Goal: Information Seeking & Learning: Learn about a topic

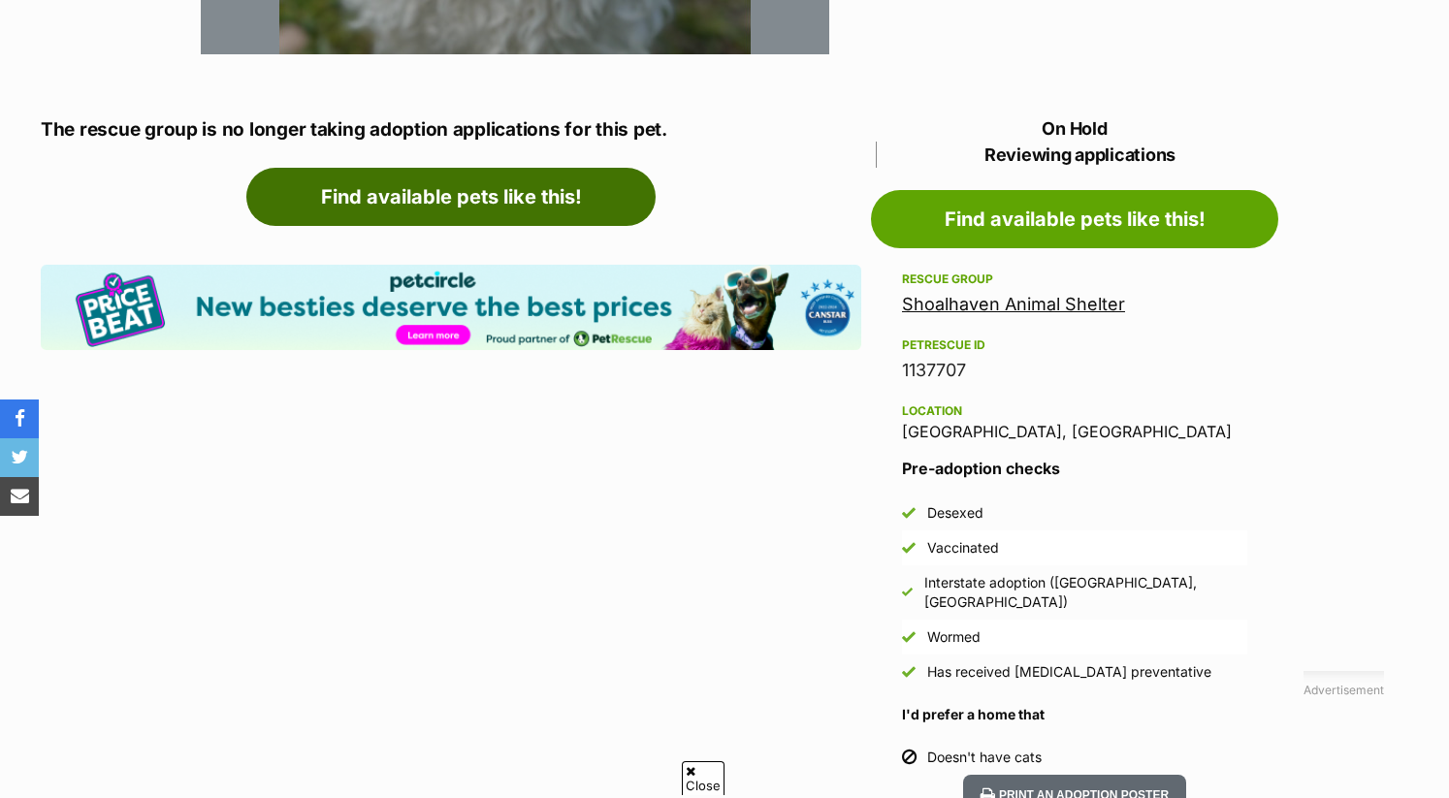
click at [521, 194] on link "Find available pets like this!" at bounding box center [450, 197] width 409 height 58
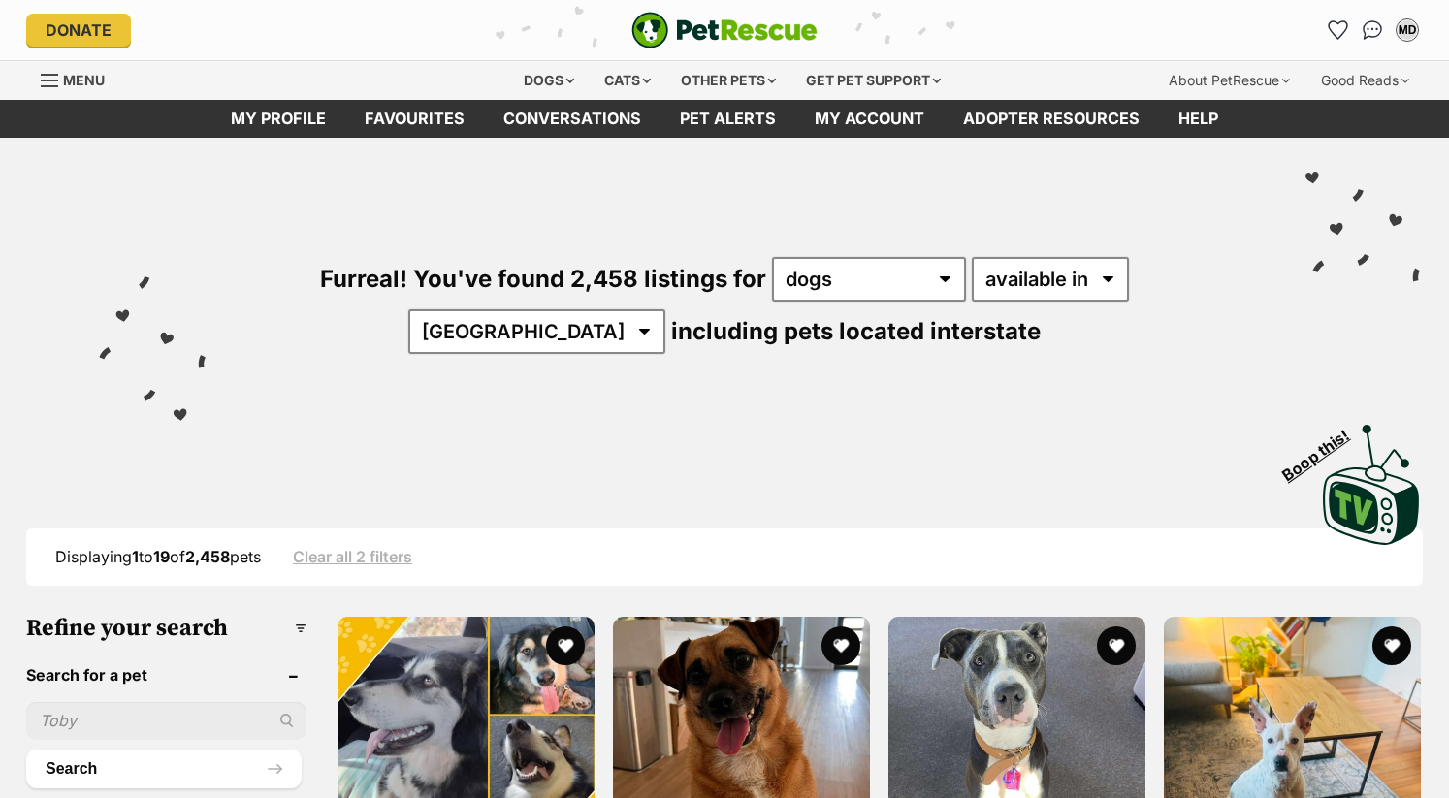
scroll to position [16, 0]
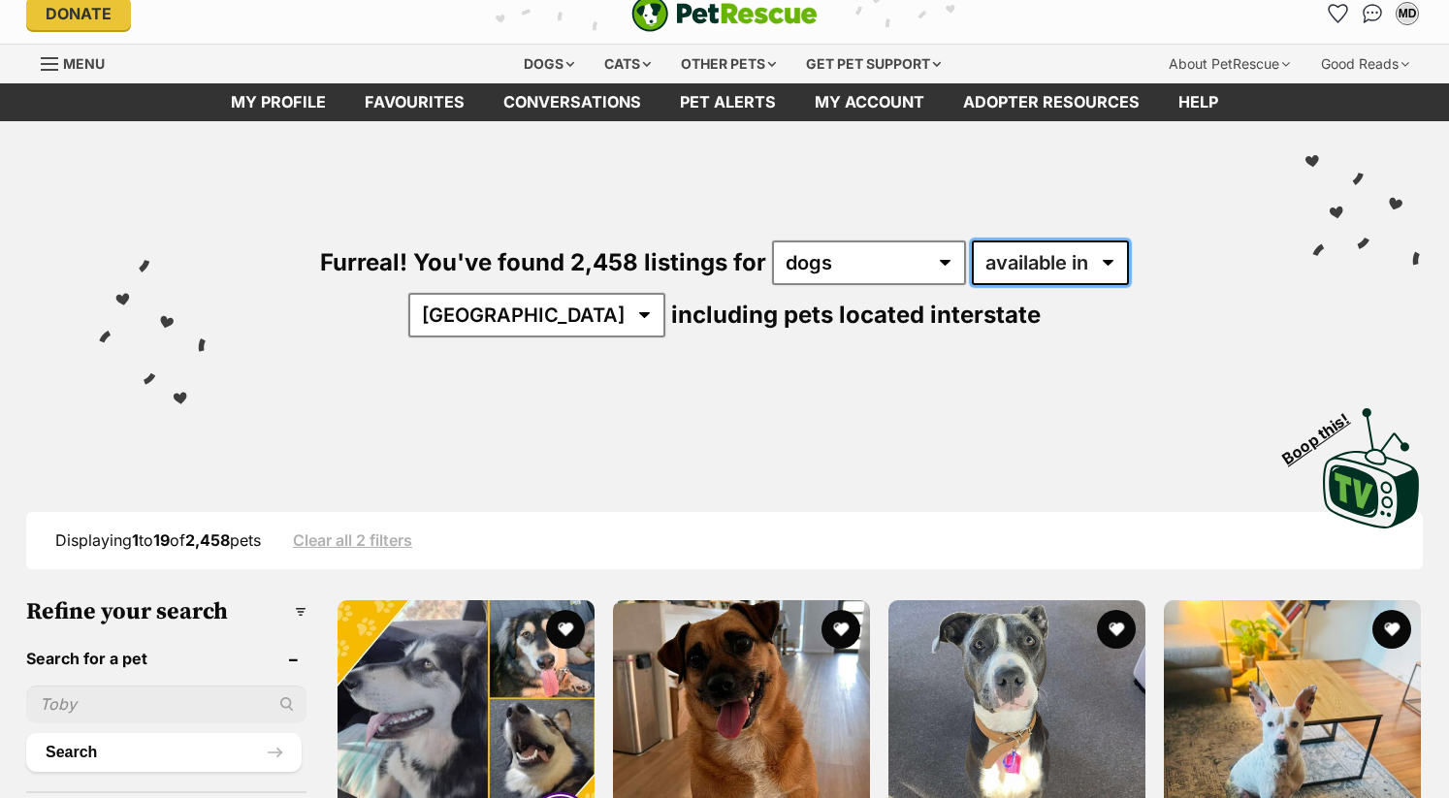
click at [1041, 259] on select "available in located in" at bounding box center [1050, 263] width 157 height 45
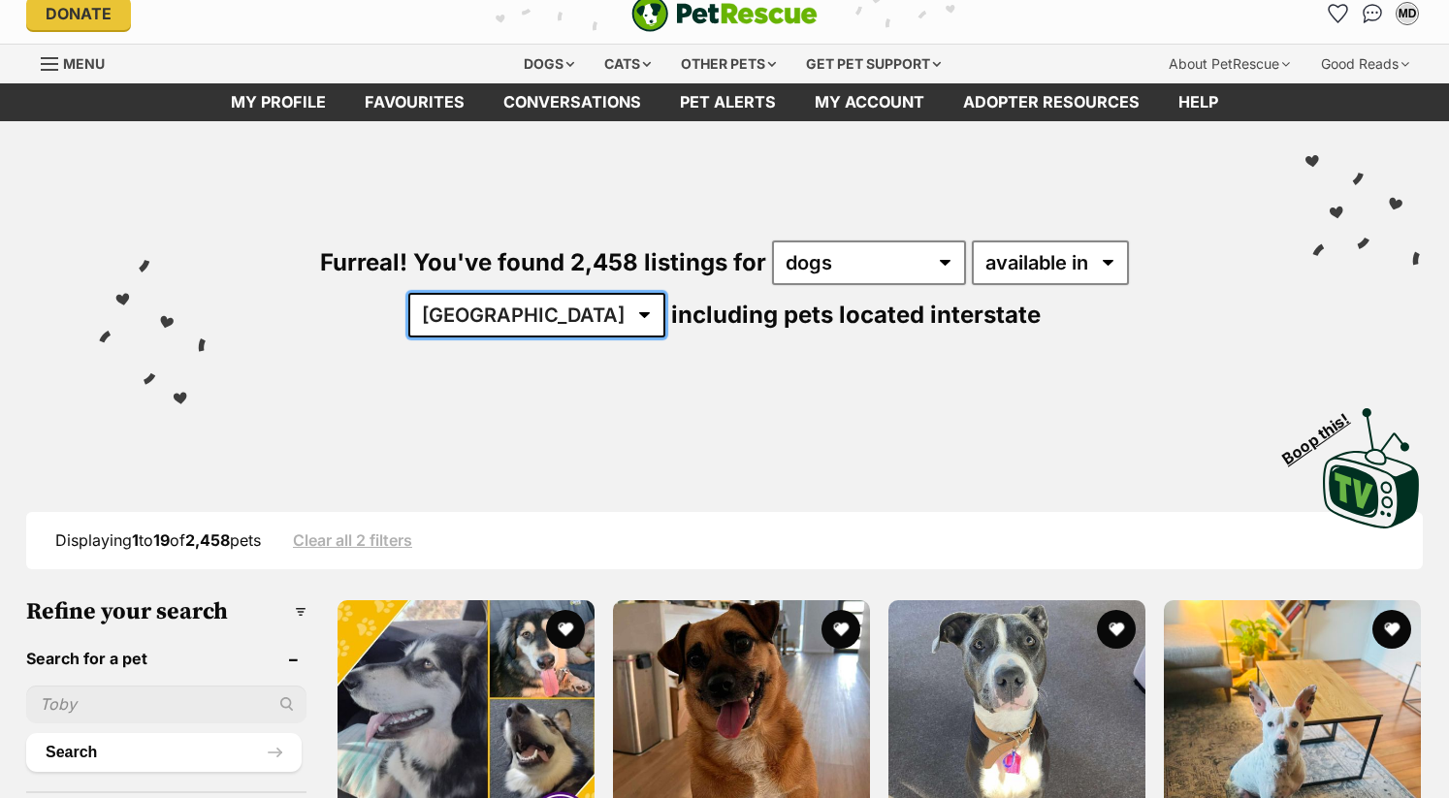
click at [665, 293] on select "Australia ACT NSW NT QLD SA TAS VIC WA" at bounding box center [536, 315] width 257 height 45
select select "[GEOGRAPHIC_DATA]"
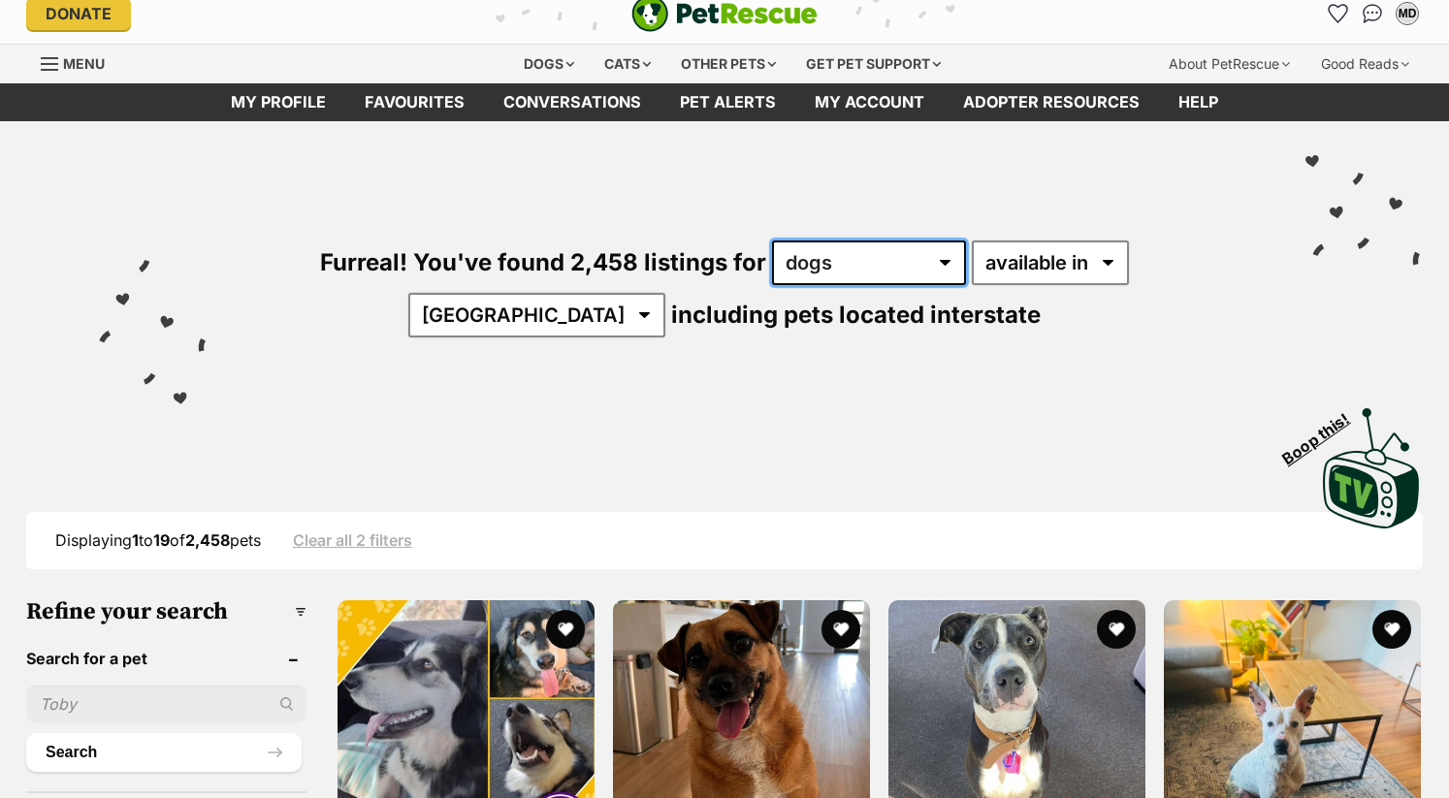
click at [853, 270] on select "any type of pet cats dogs other pets" at bounding box center [869, 263] width 194 height 45
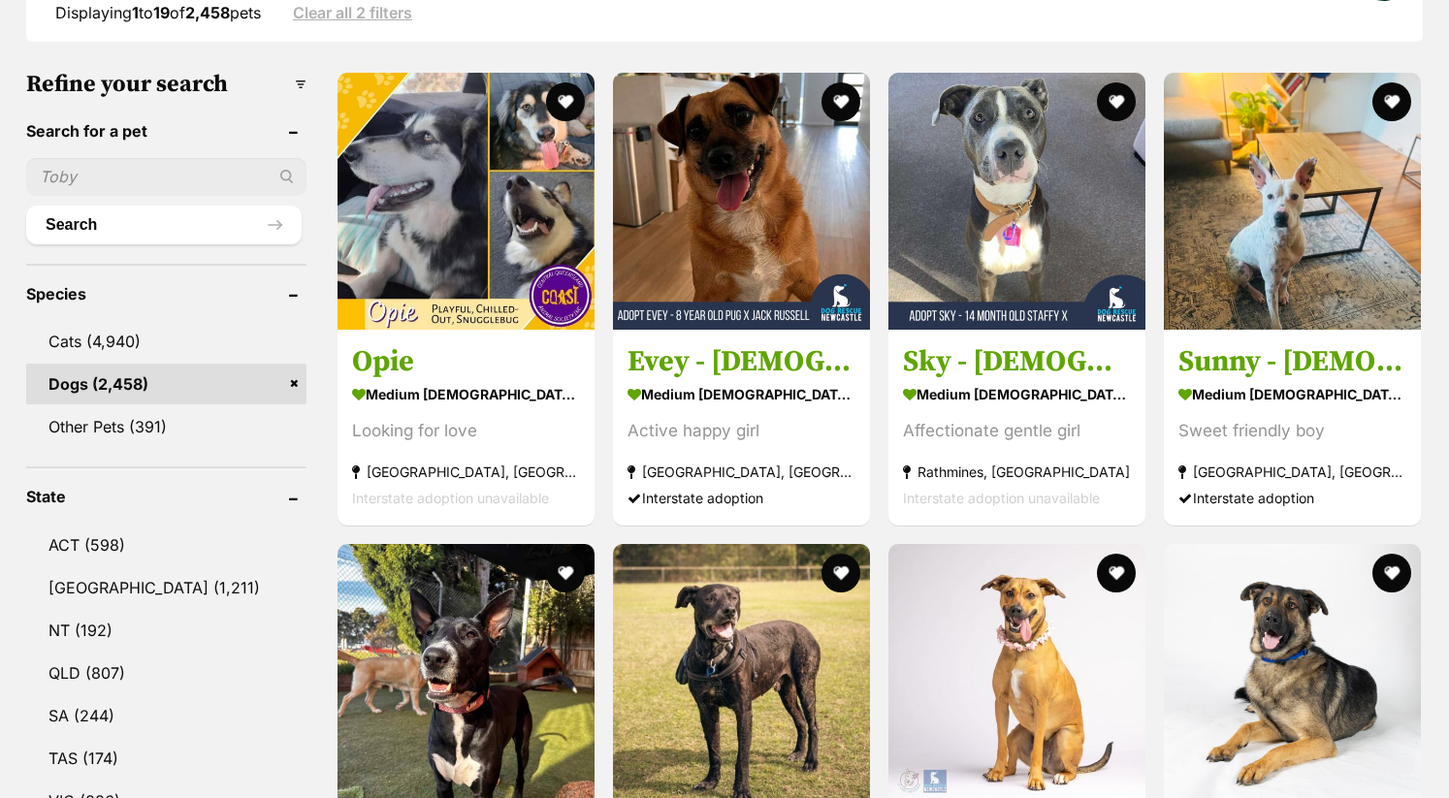
scroll to position [547, 0]
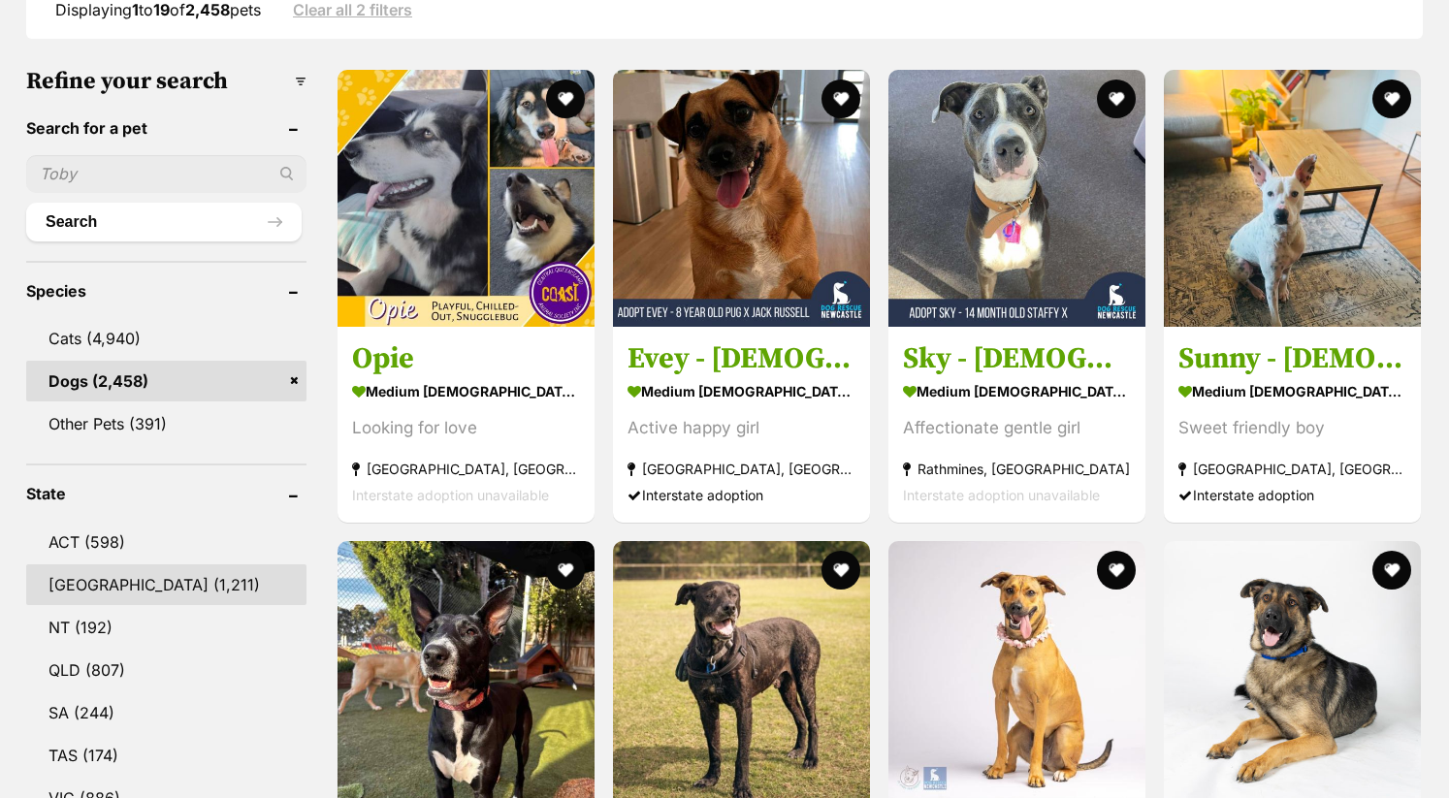
click at [232, 571] on link "NSW (1,211)" at bounding box center [166, 585] width 280 height 41
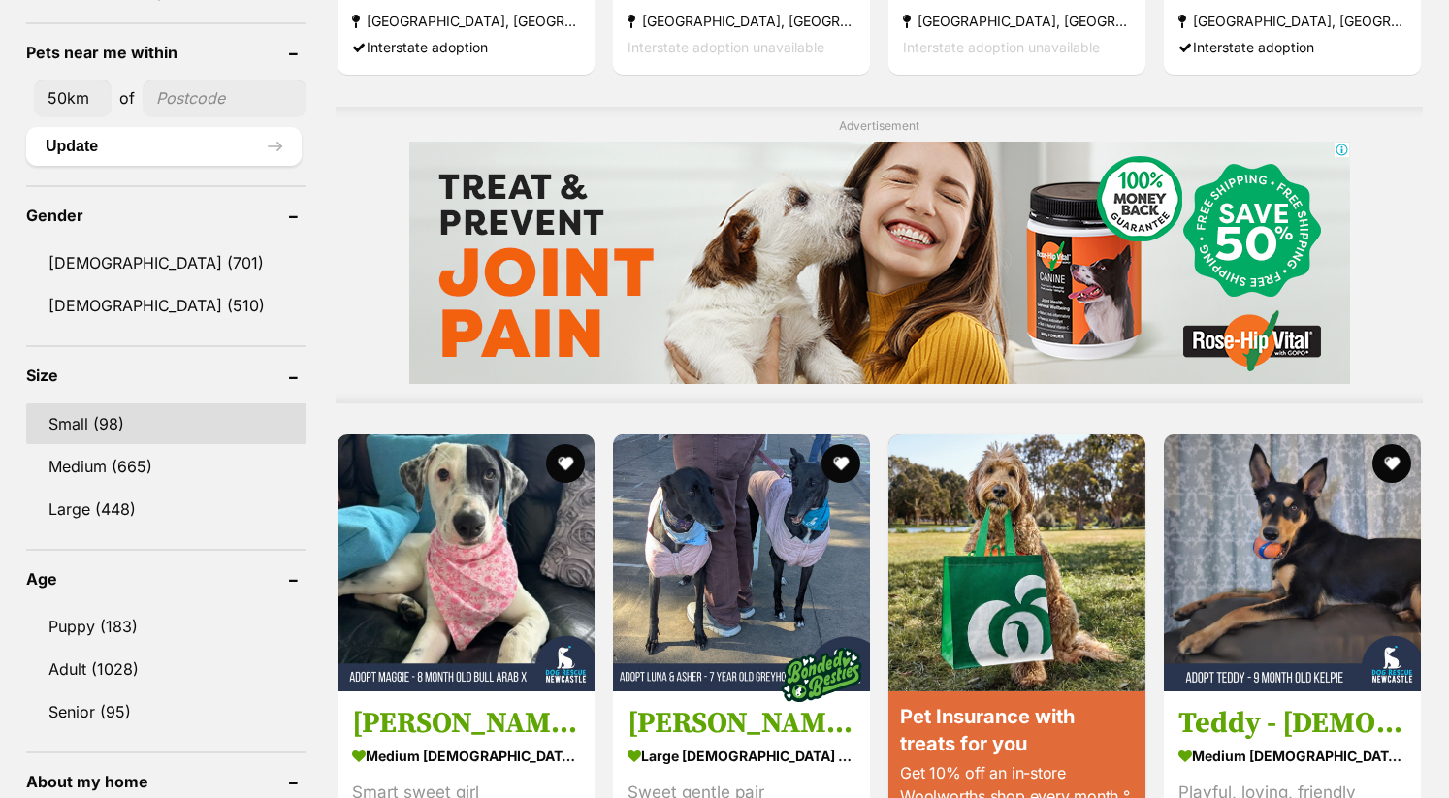
click at [181, 422] on link "Small (98)" at bounding box center [166, 424] width 280 height 41
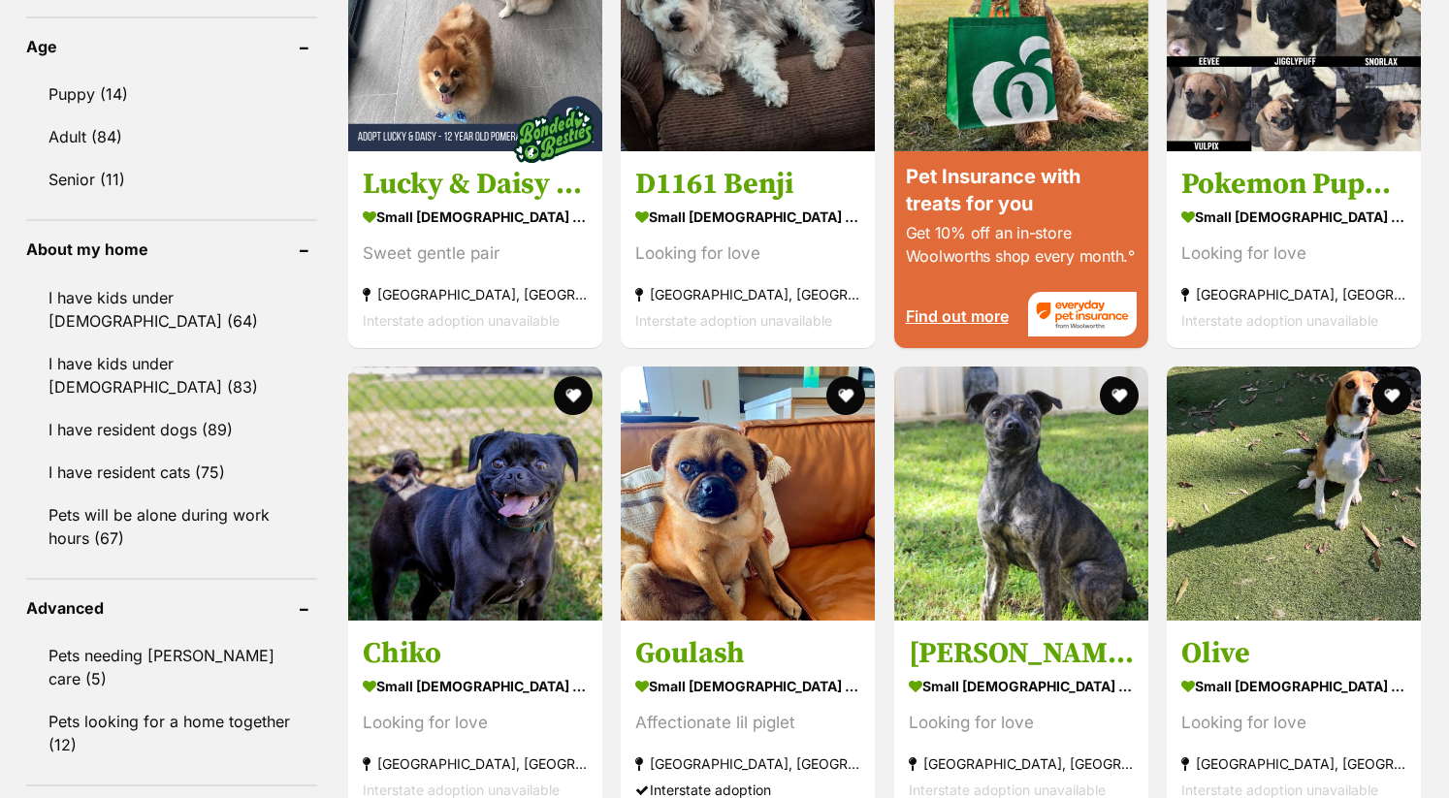
scroll to position [2163, 0]
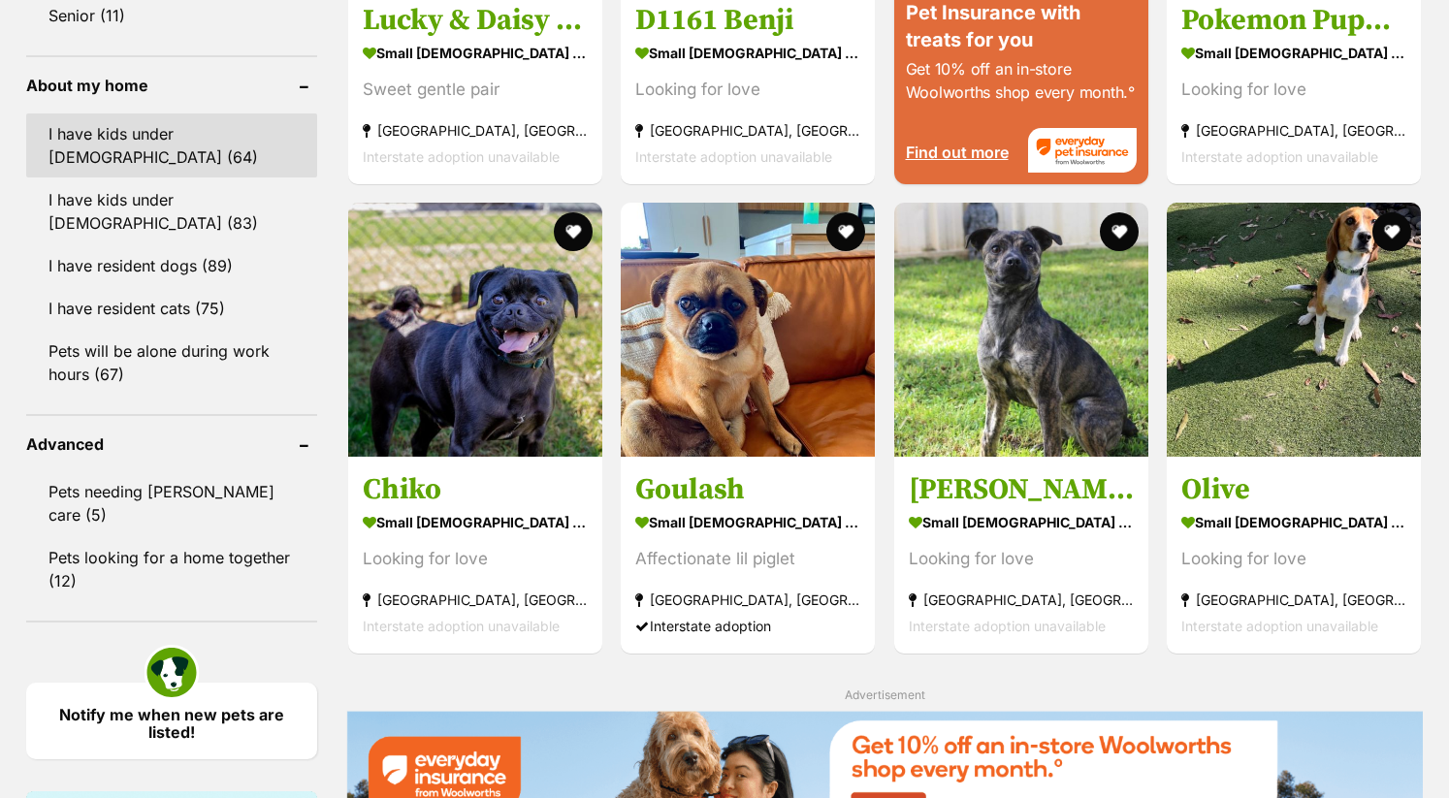
click at [247, 127] on link "I have kids under 5 years old (64)" at bounding box center [171, 146] width 291 height 64
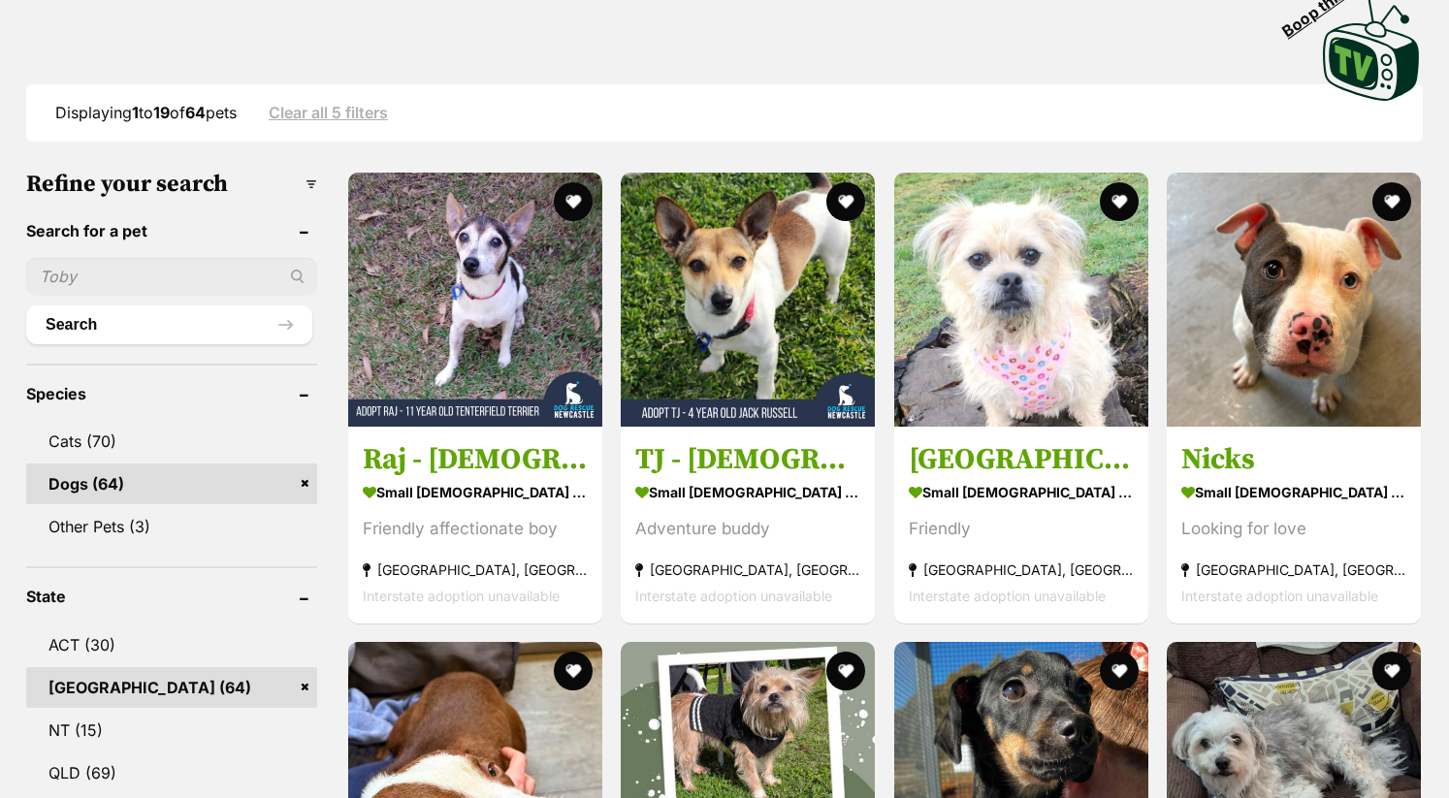
scroll to position [445, 0]
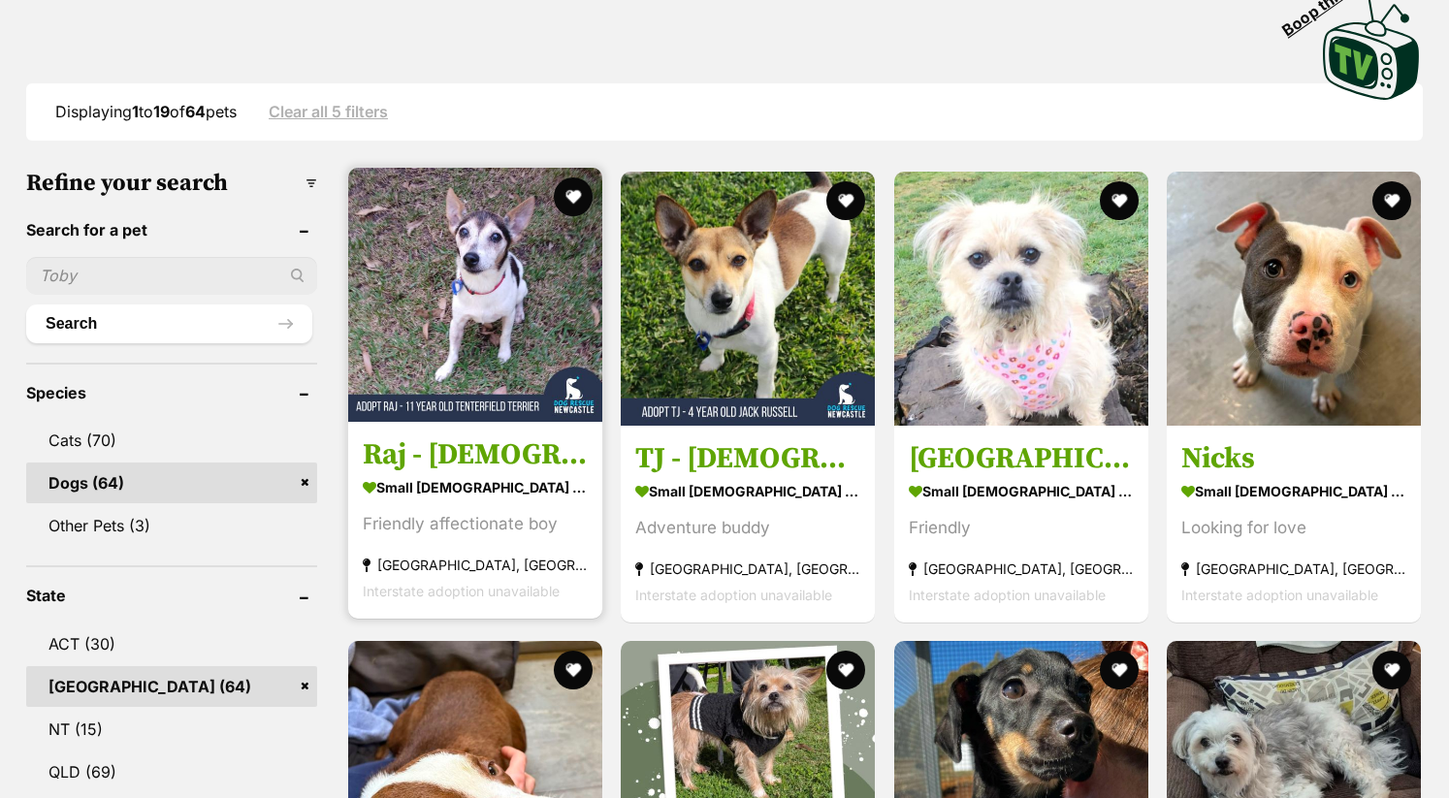
click at [509, 276] on img at bounding box center [475, 295] width 254 height 254
click at [463, 328] on img at bounding box center [475, 295] width 254 height 254
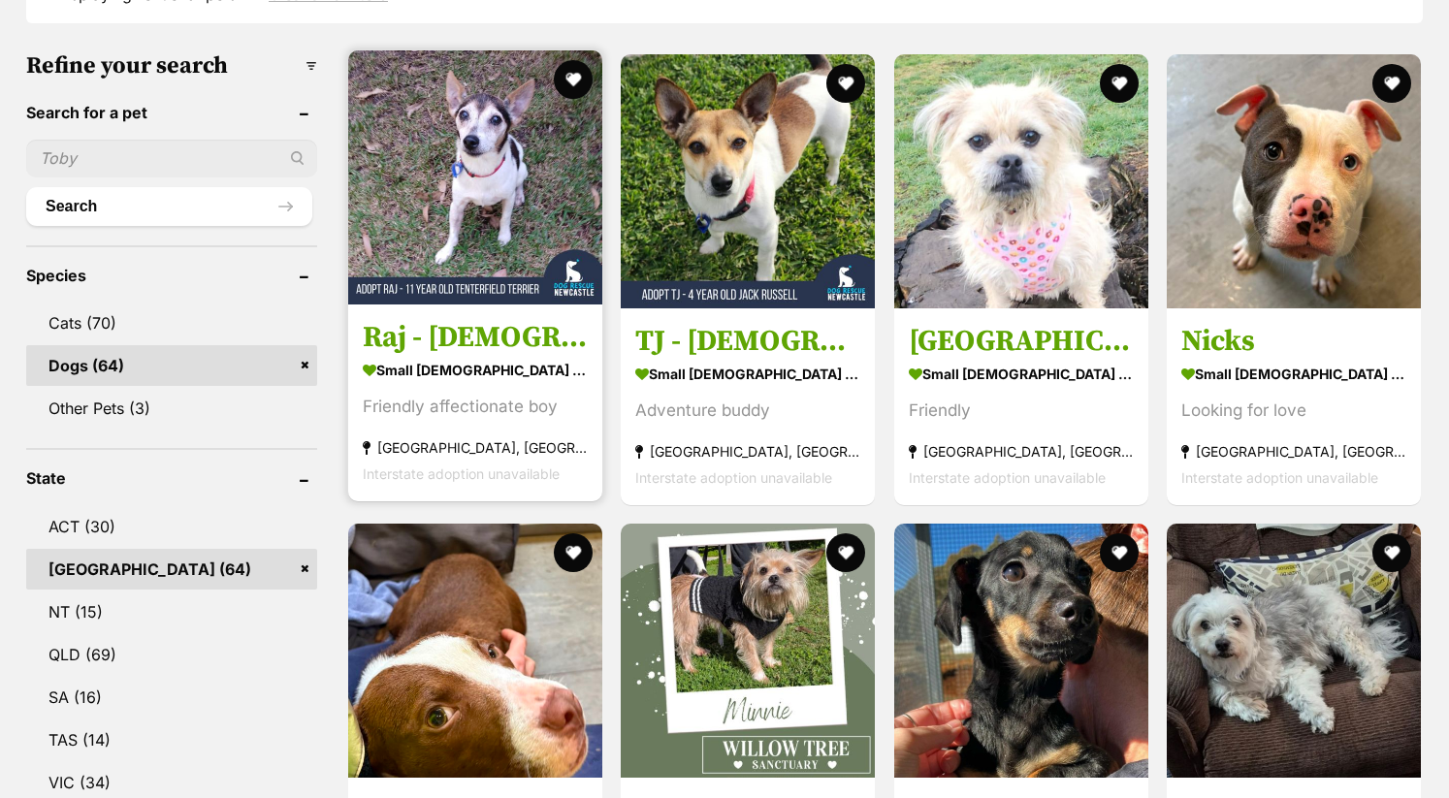
scroll to position [565, 0]
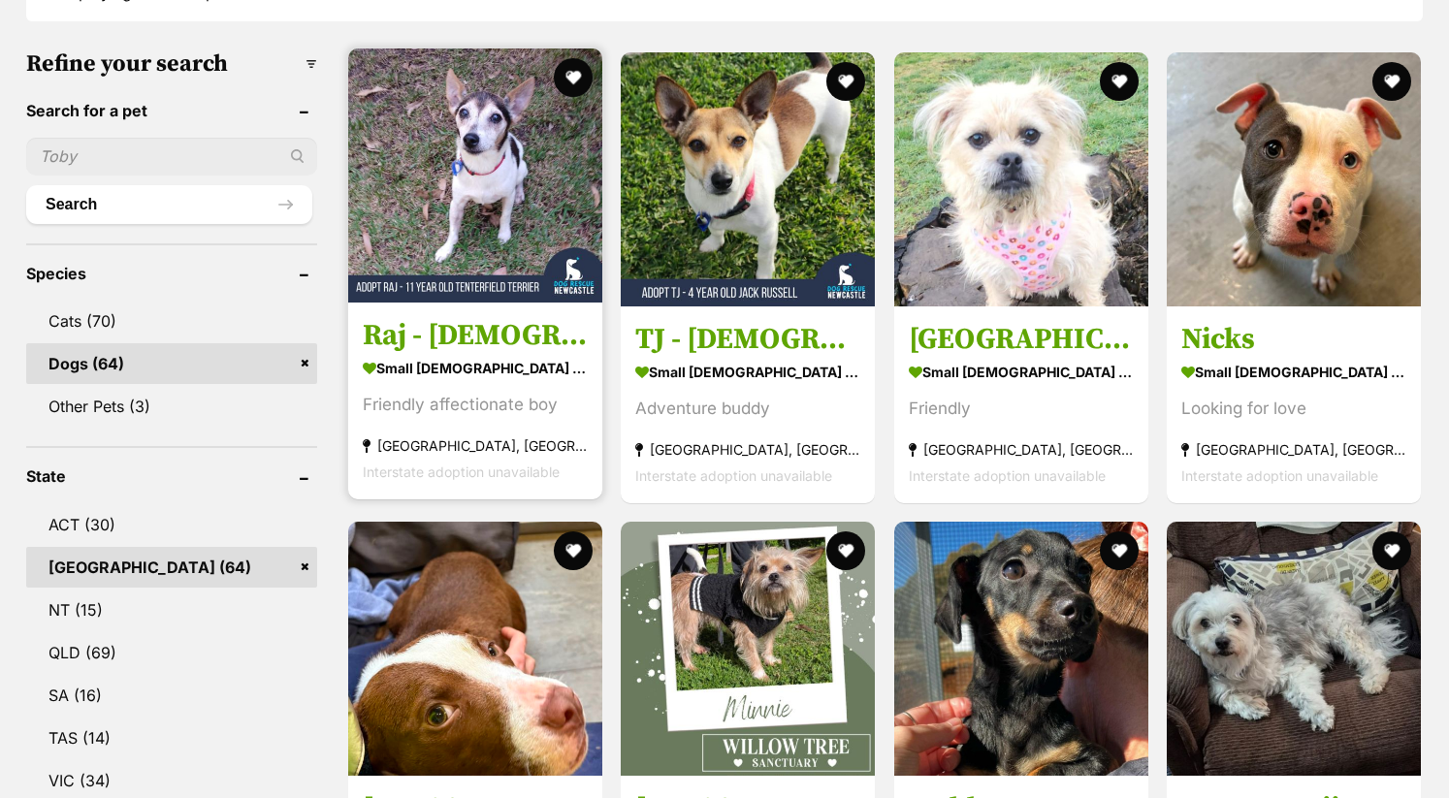
click at [481, 246] on img at bounding box center [475, 176] width 254 height 254
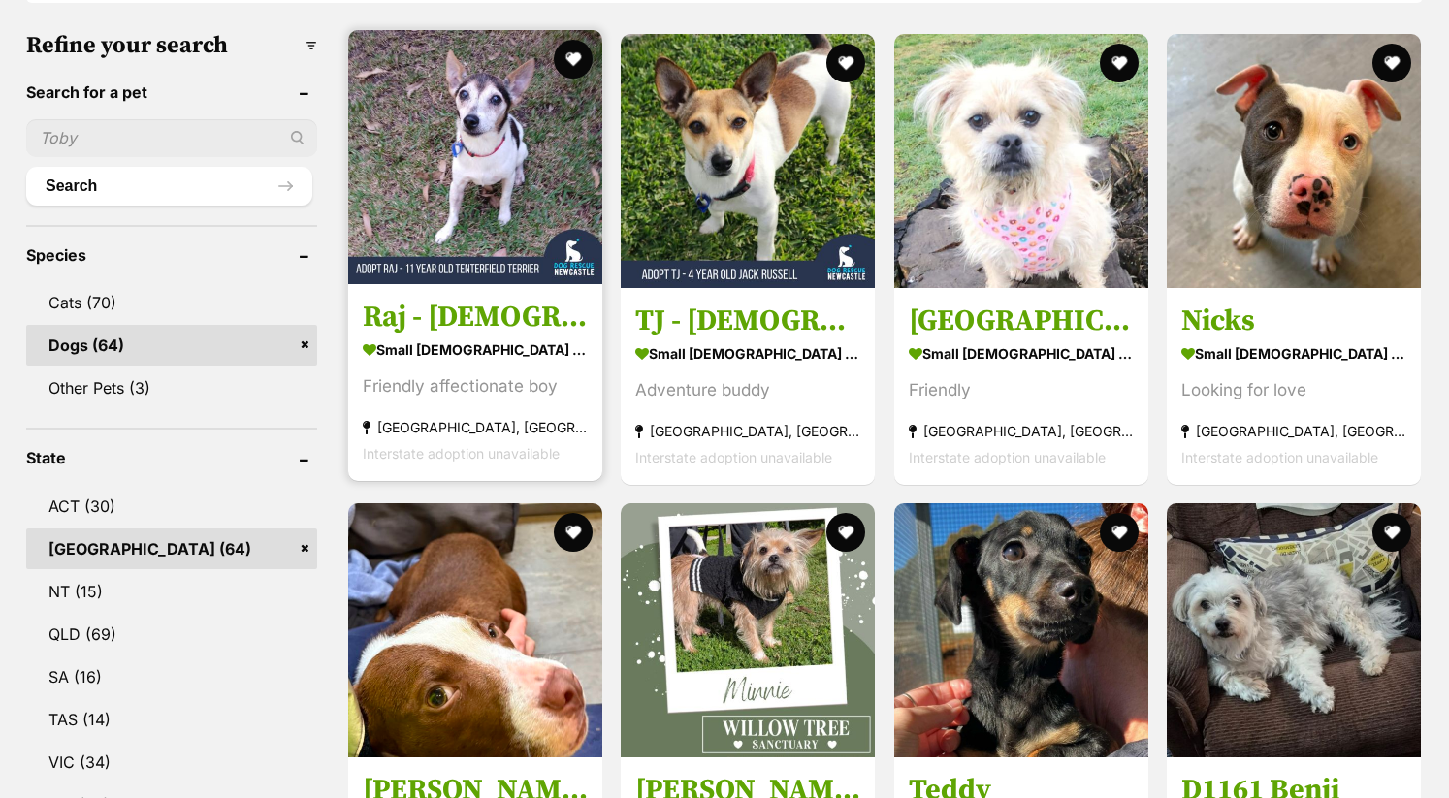
scroll to position [585, 0]
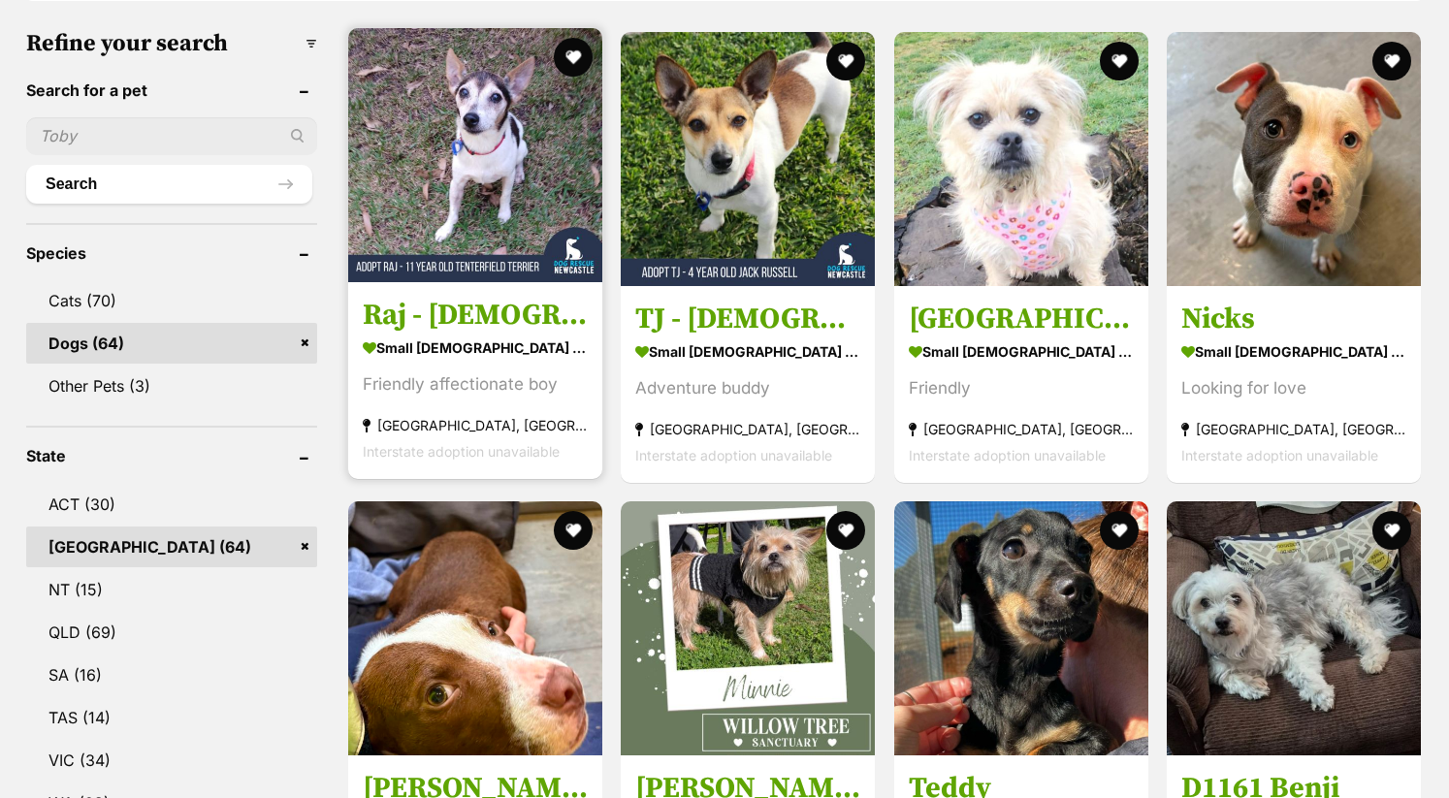
click at [484, 169] on img at bounding box center [475, 155] width 254 height 254
click at [568, 247] on img at bounding box center [475, 155] width 254 height 254
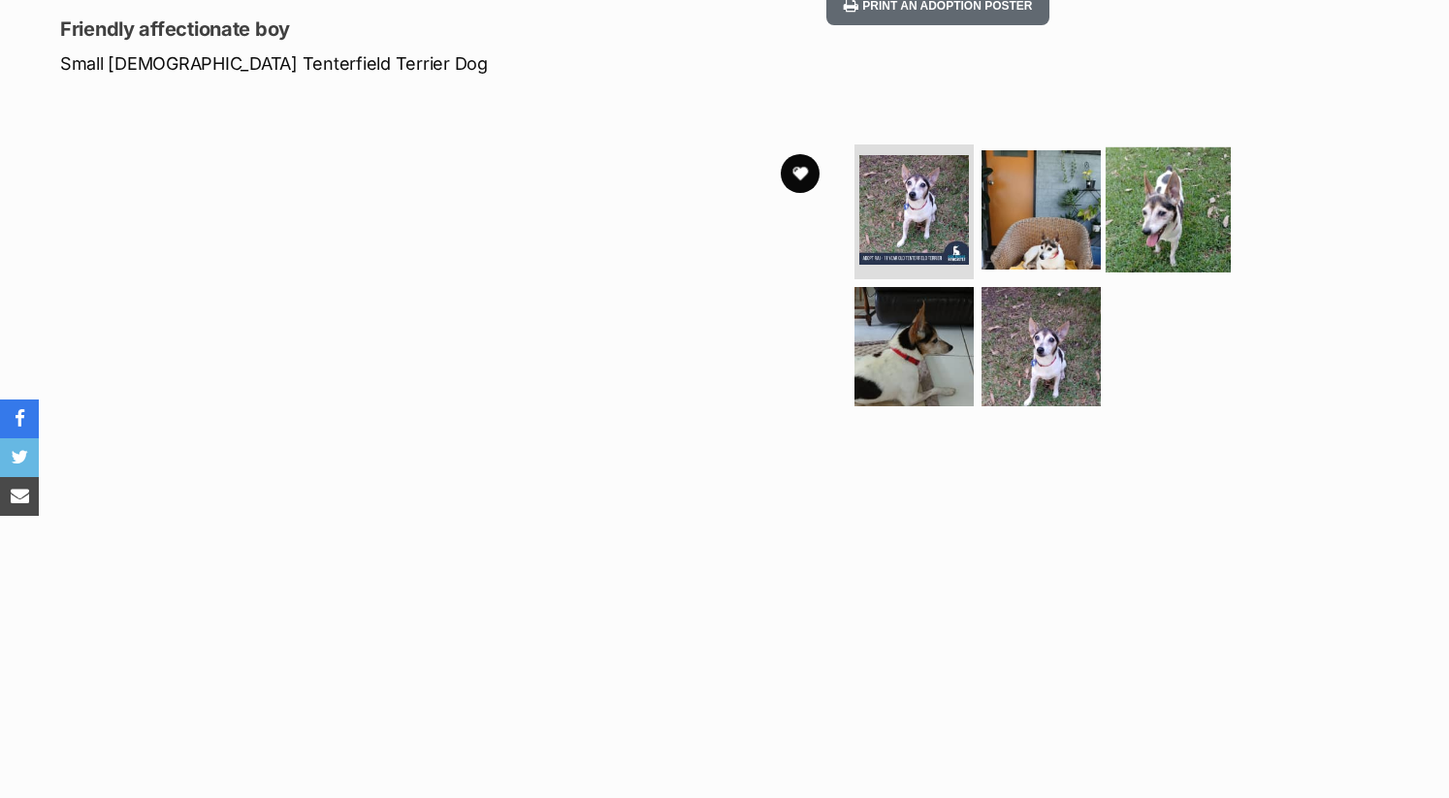
click at [1143, 183] on img at bounding box center [1168, 208] width 125 height 125
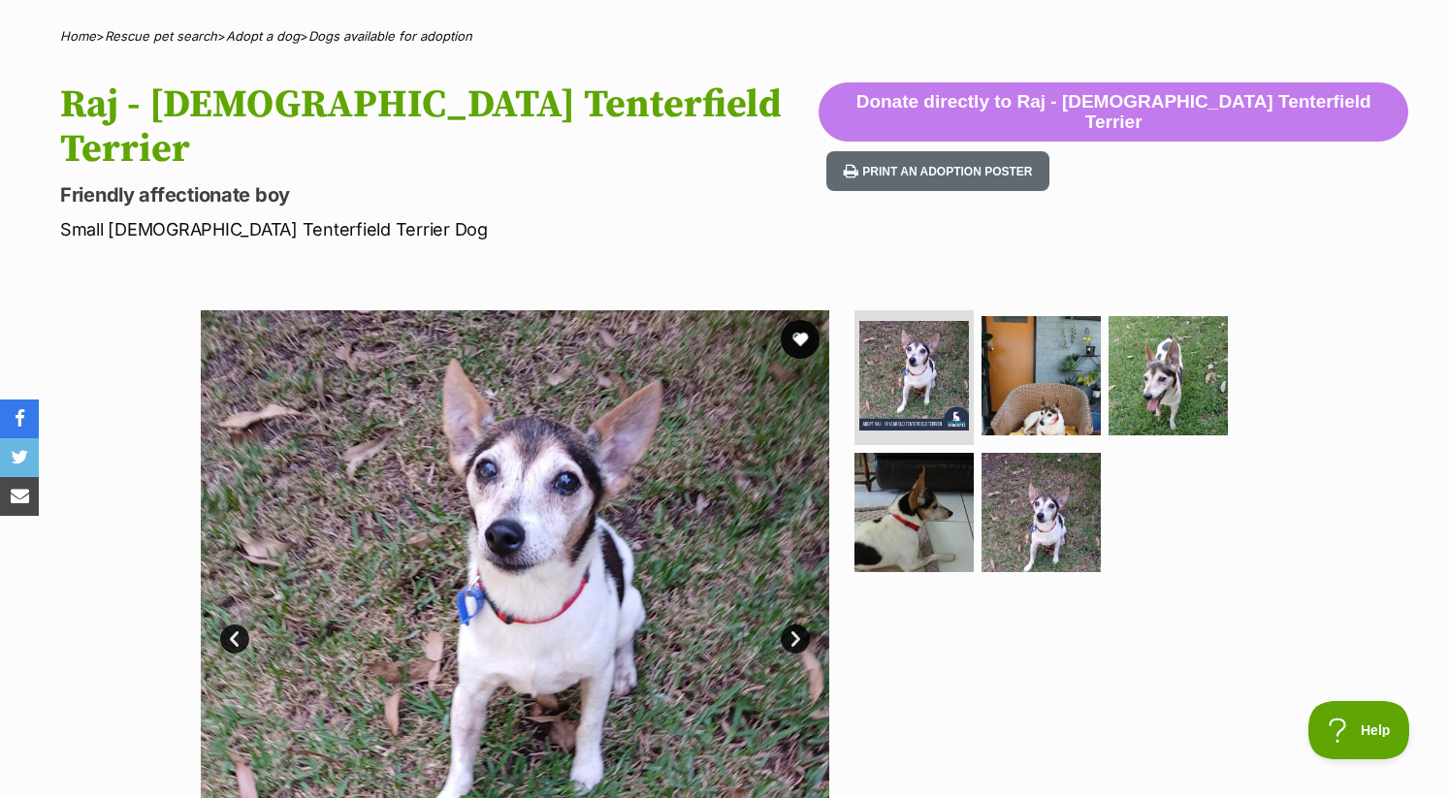
scroll to position [209, 0]
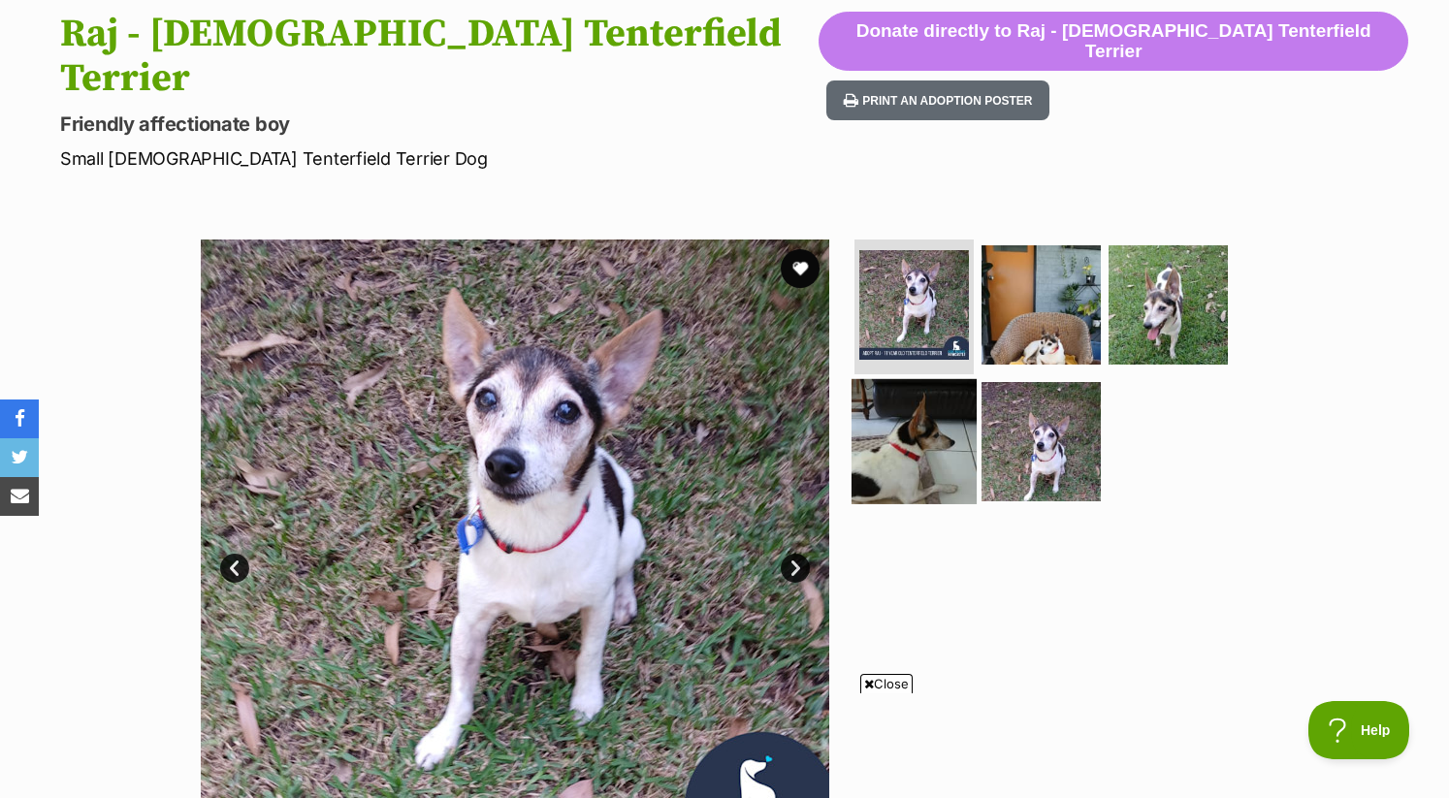
click at [854, 423] on img at bounding box center [914, 441] width 125 height 125
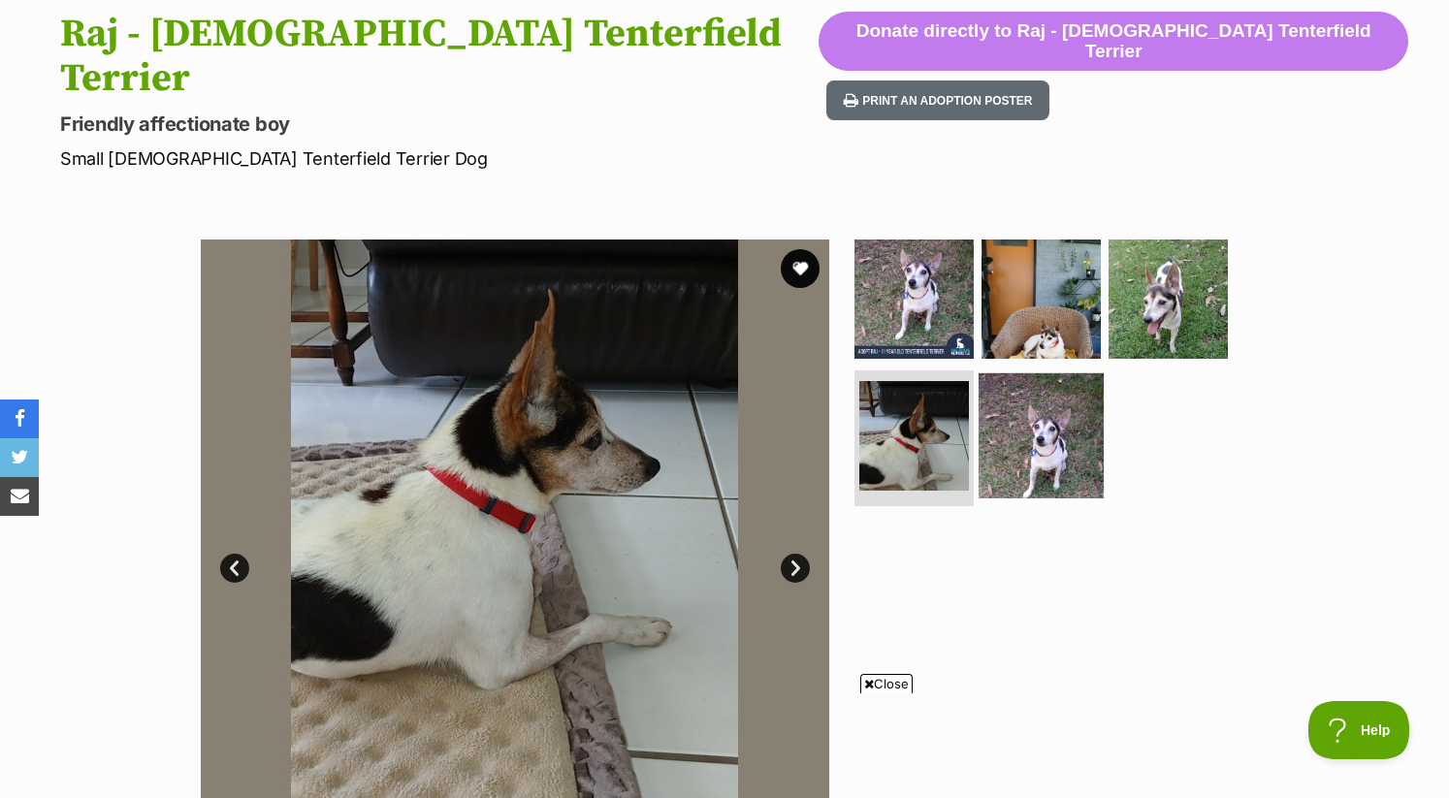
click at [1026, 403] on img at bounding box center [1041, 435] width 125 height 125
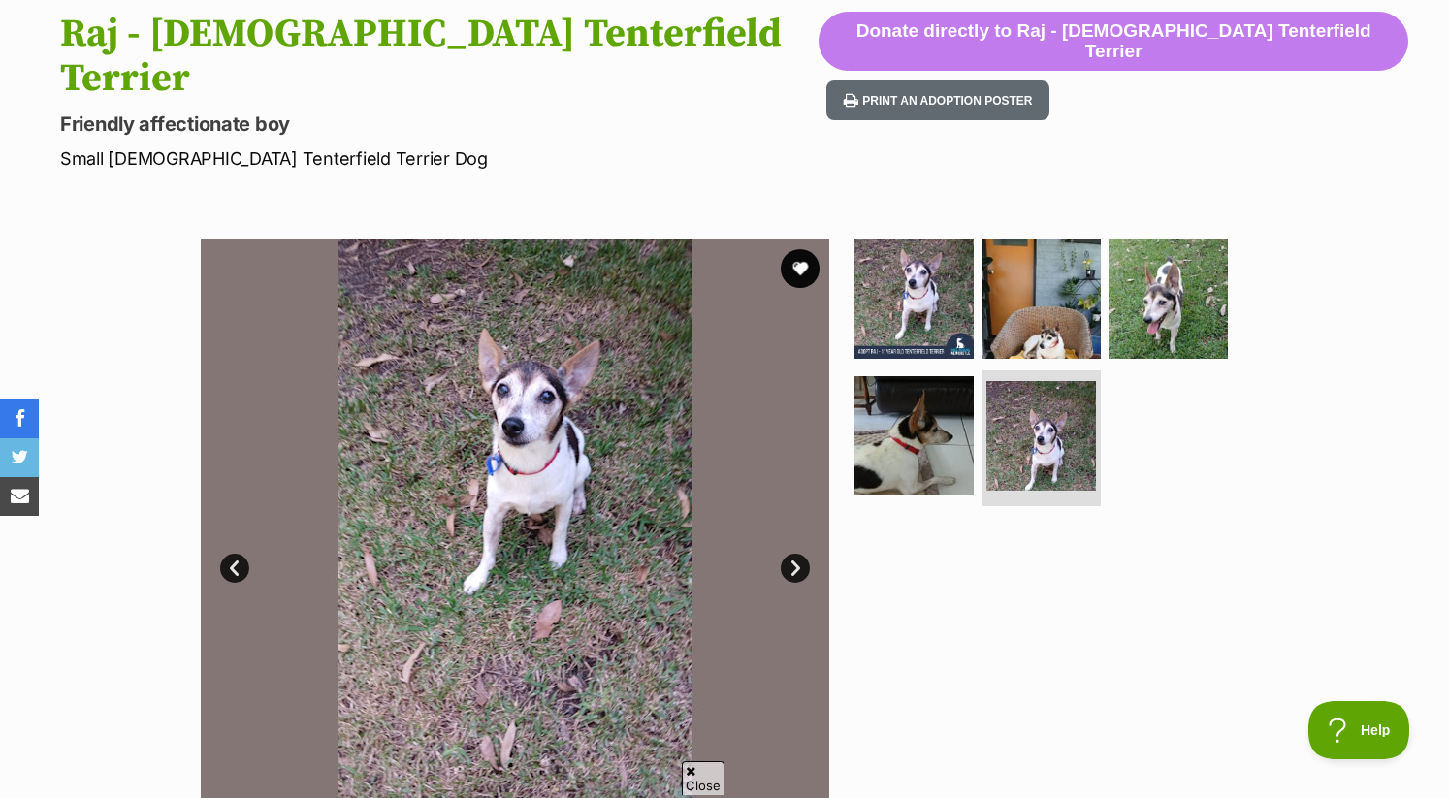
scroll to position [0, 0]
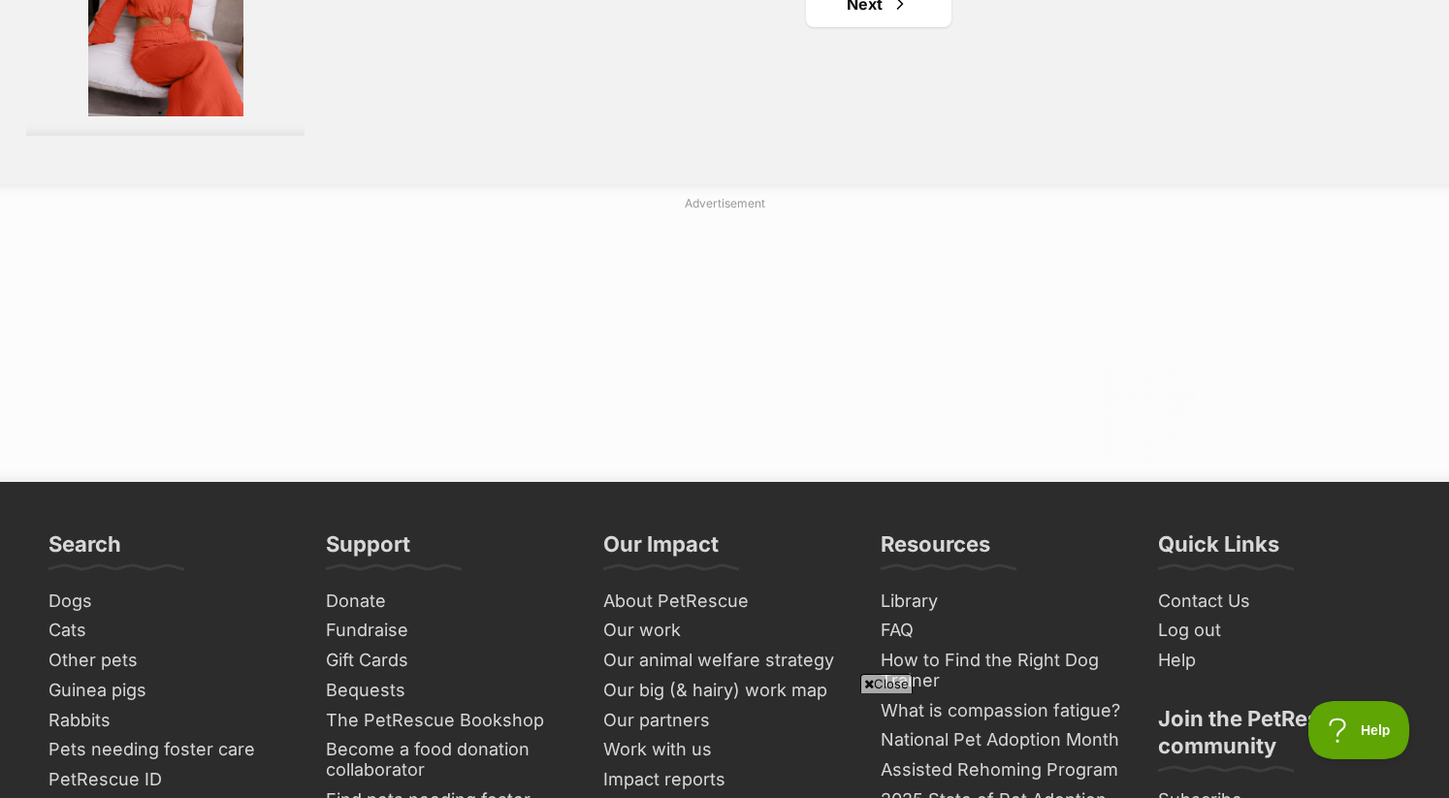
scroll to position [3762, 0]
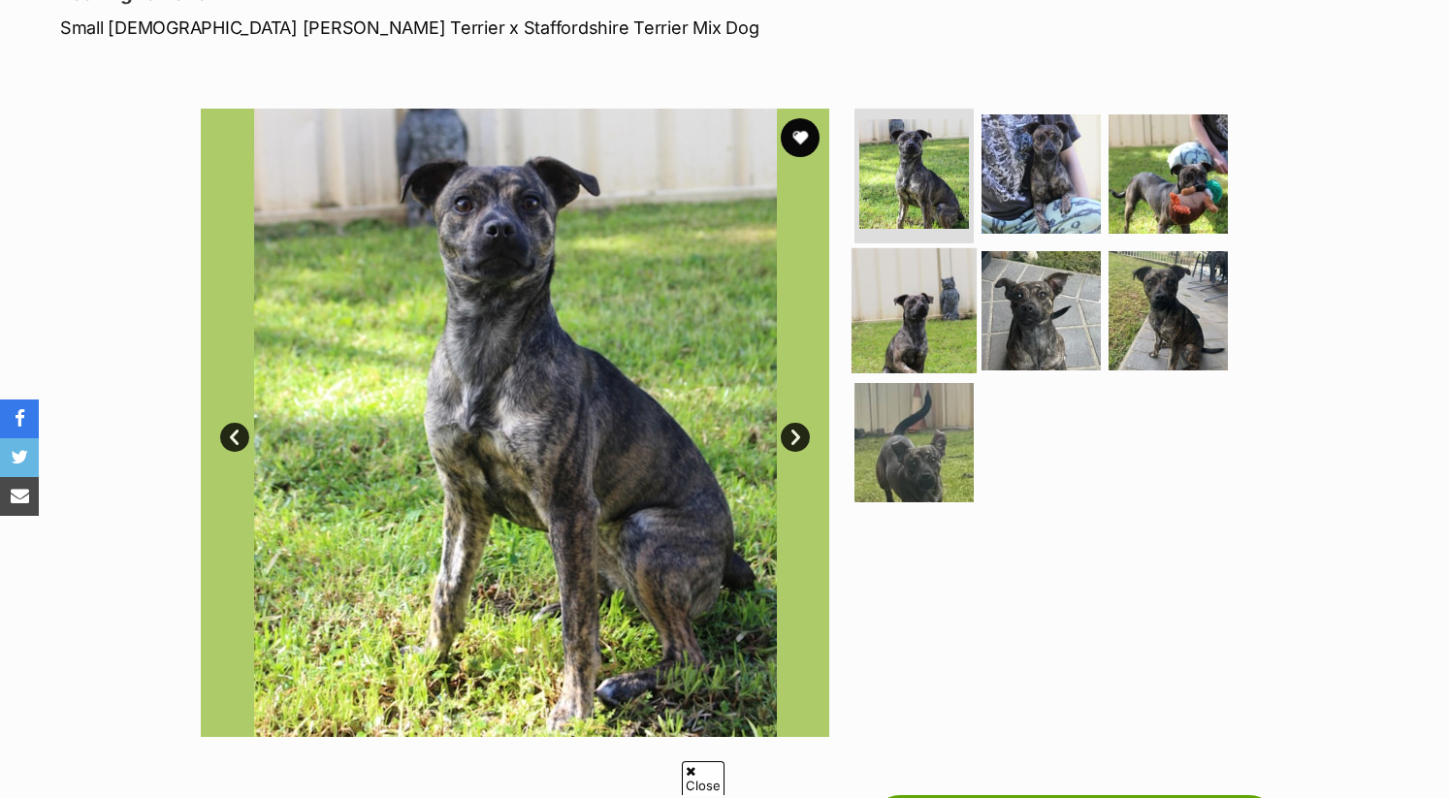
click at [913, 313] on img at bounding box center [914, 310] width 125 height 125
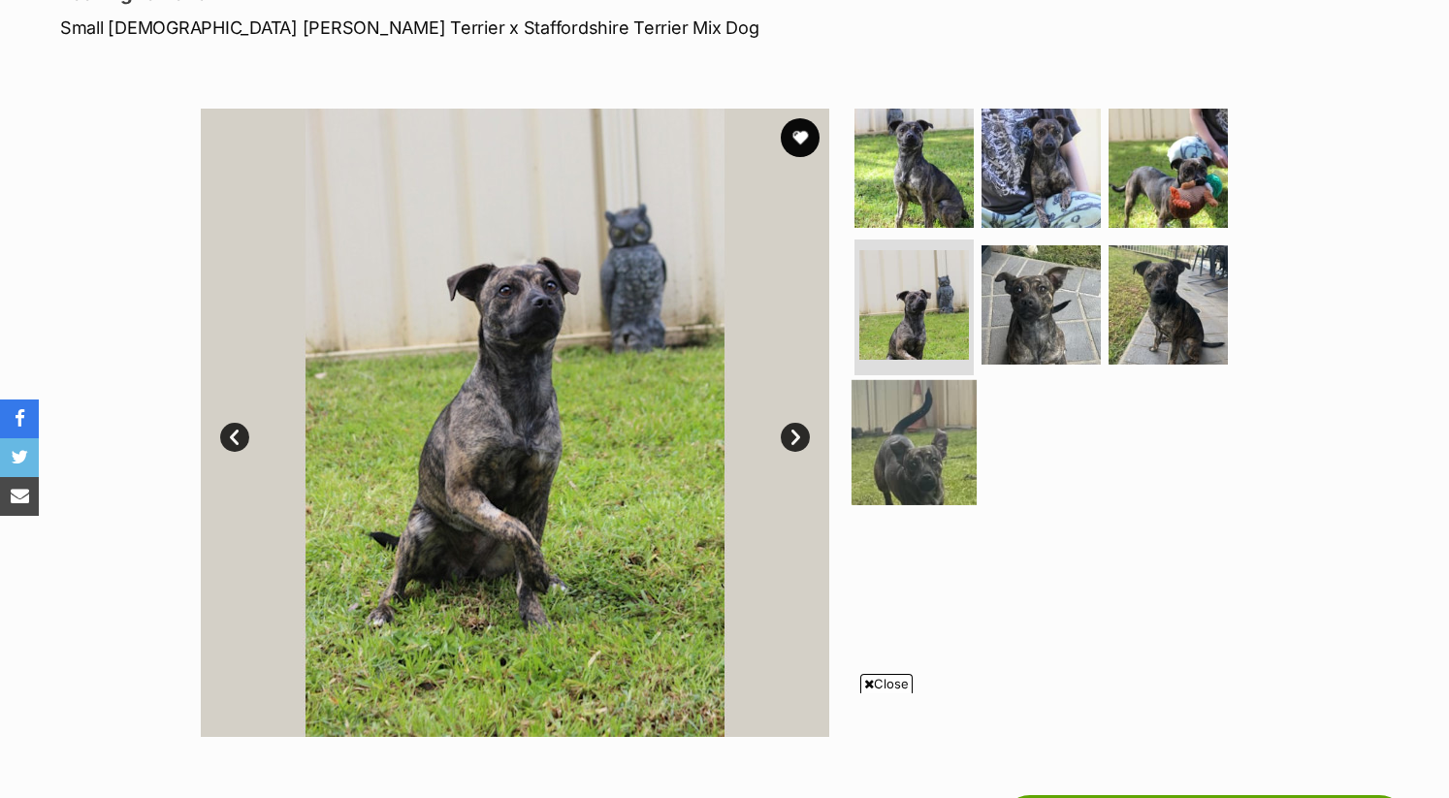
click at [897, 396] on img at bounding box center [914, 442] width 125 height 125
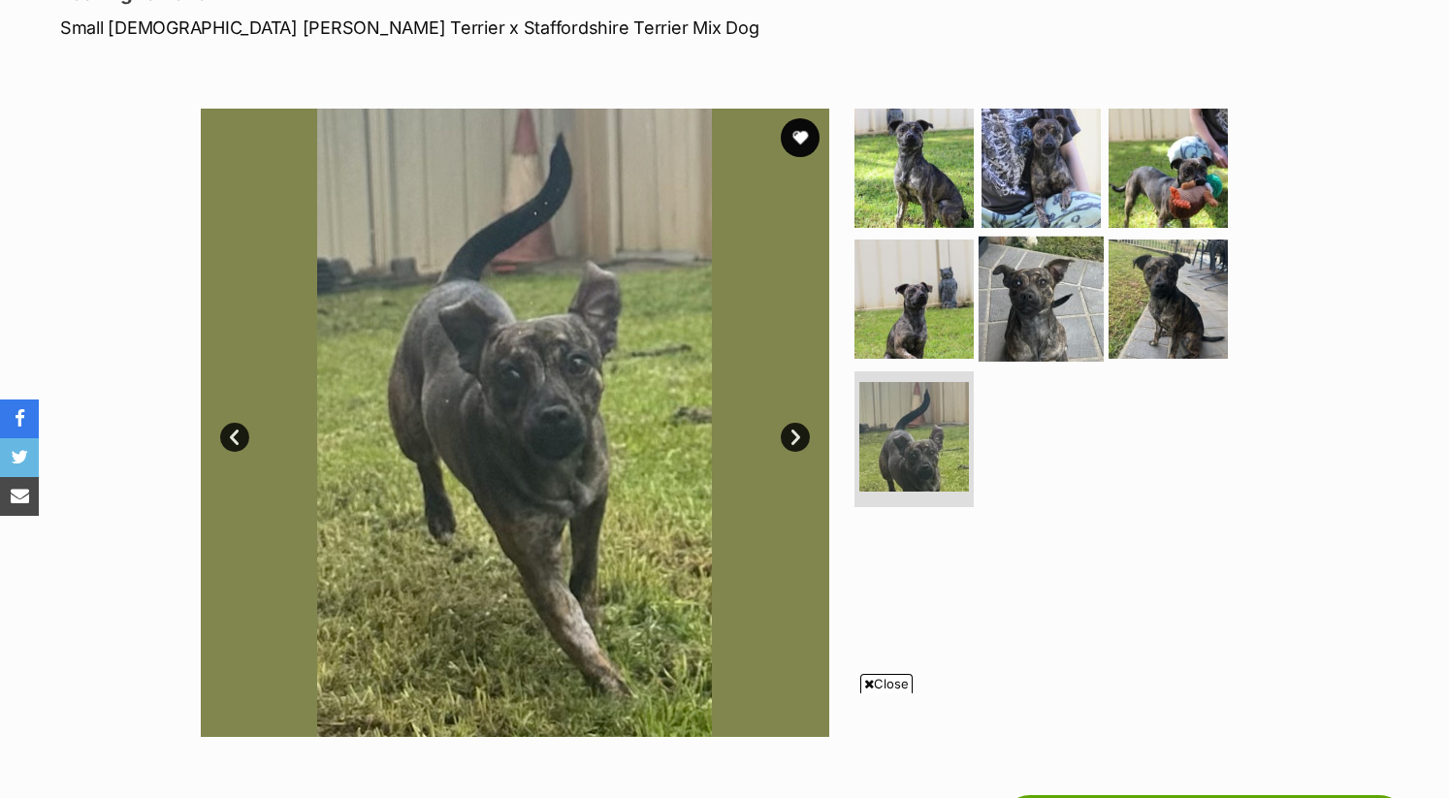
click at [1005, 320] on img at bounding box center [1041, 299] width 125 height 125
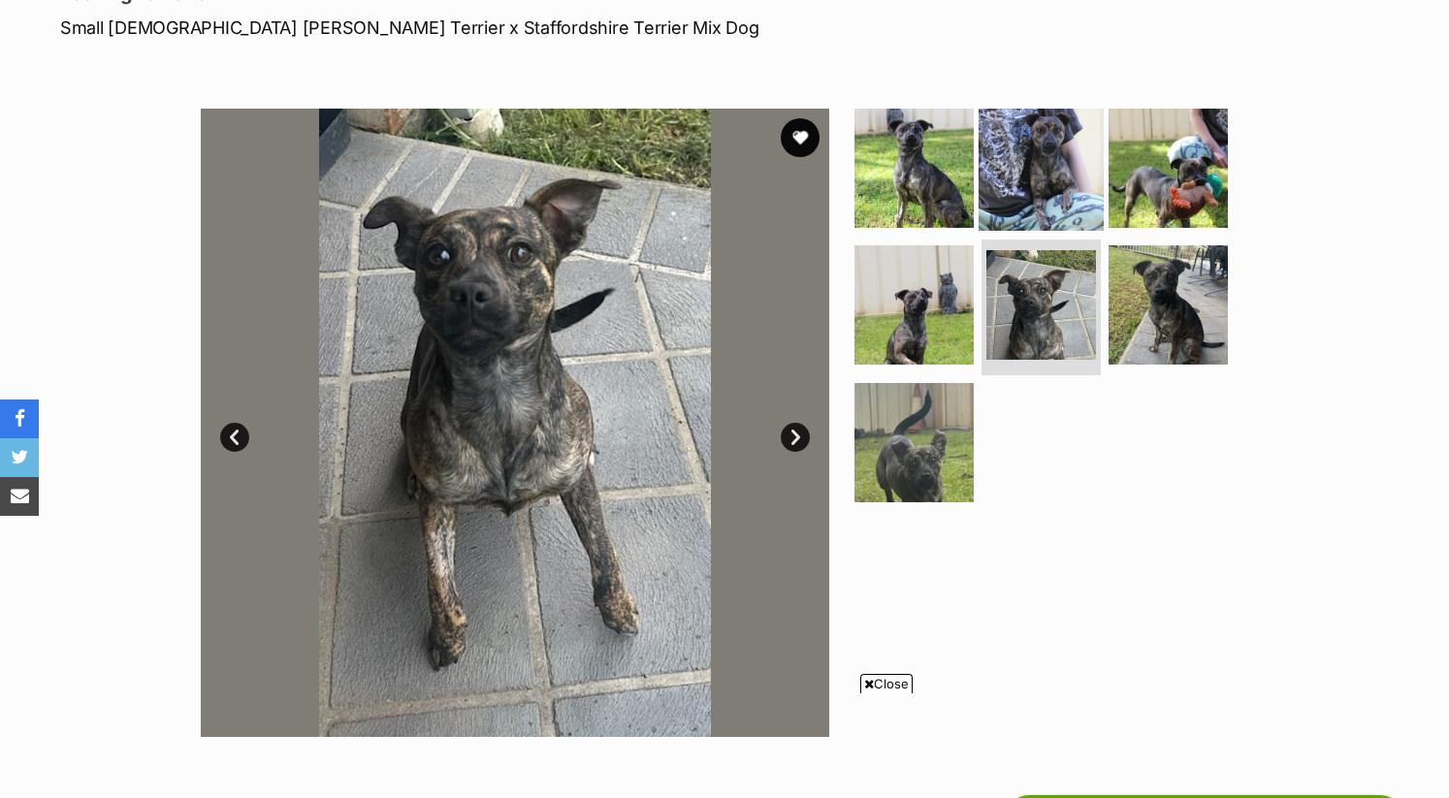
click at [1043, 155] on img at bounding box center [1041, 167] width 125 height 125
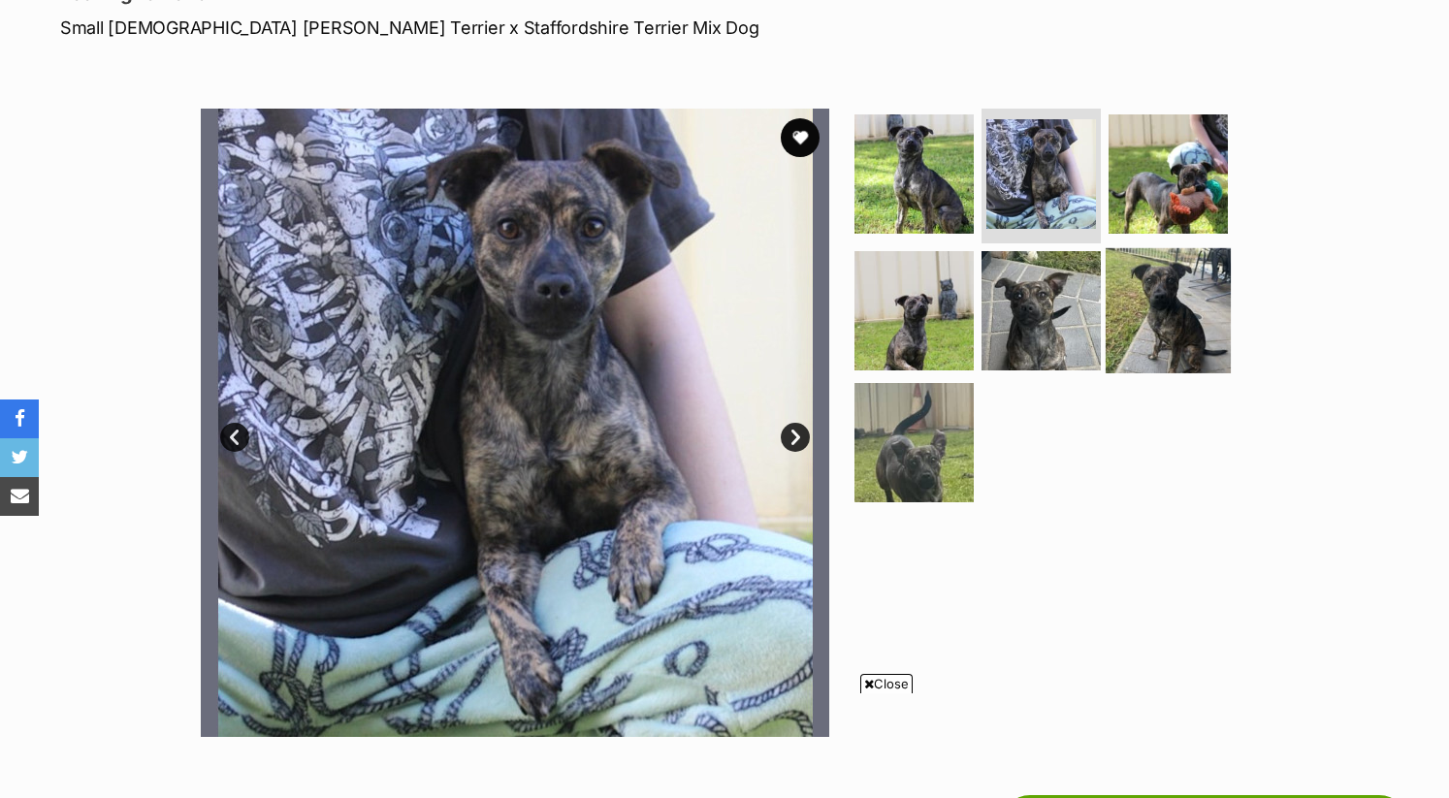
click at [1158, 284] on img at bounding box center [1168, 310] width 125 height 125
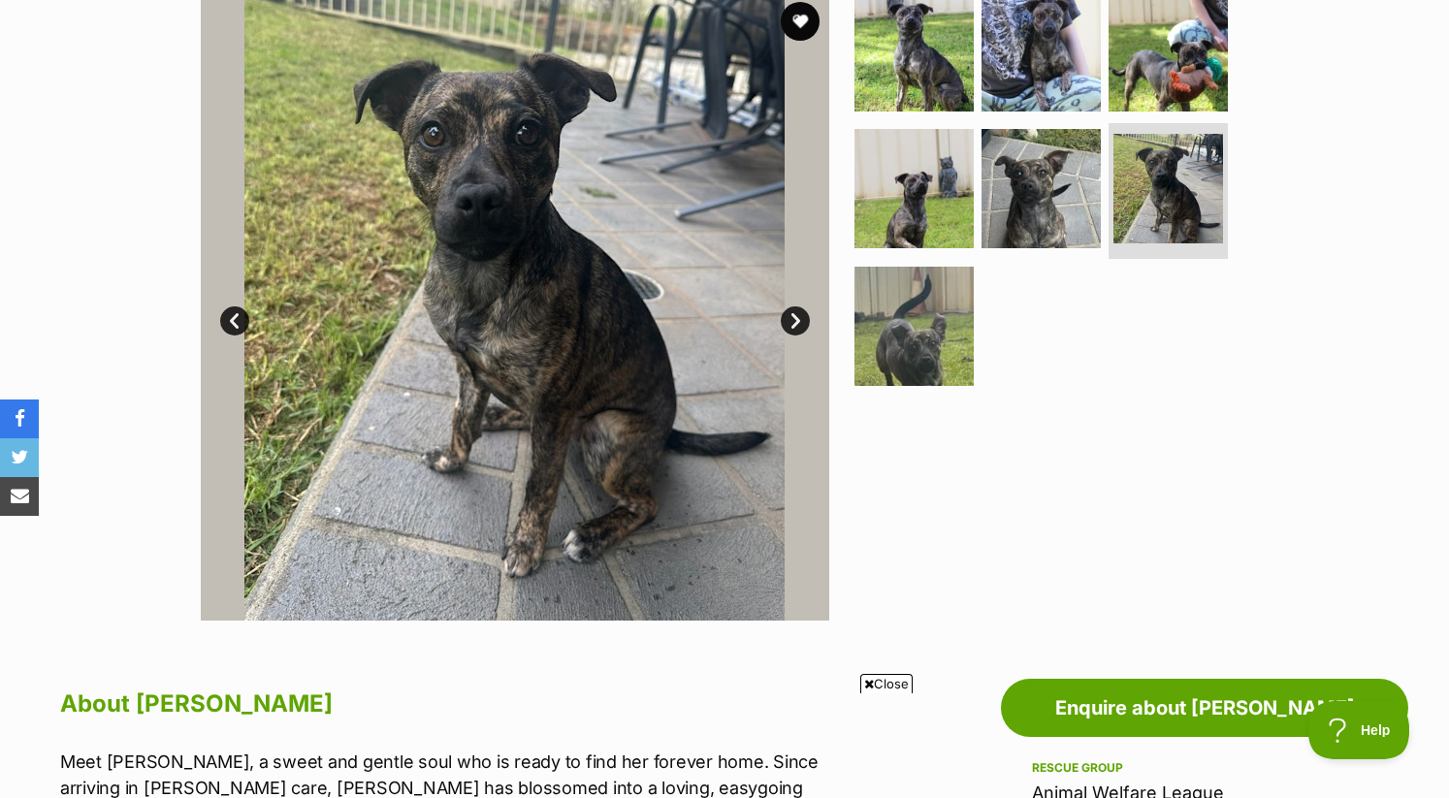
scroll to position [393, 0]
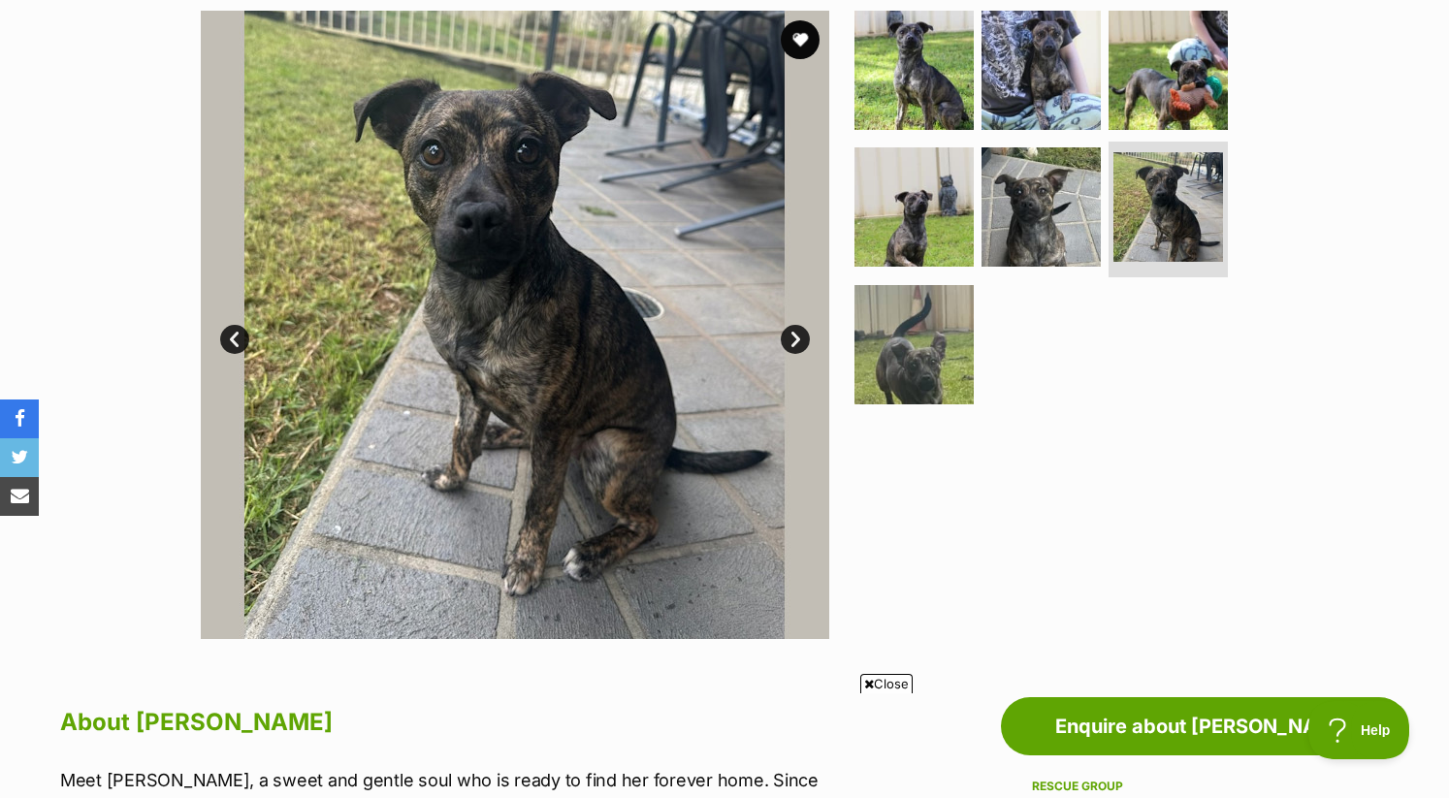
click at [793, 336] on link "Next" at bounding box center [795, 339] width 29 height 29
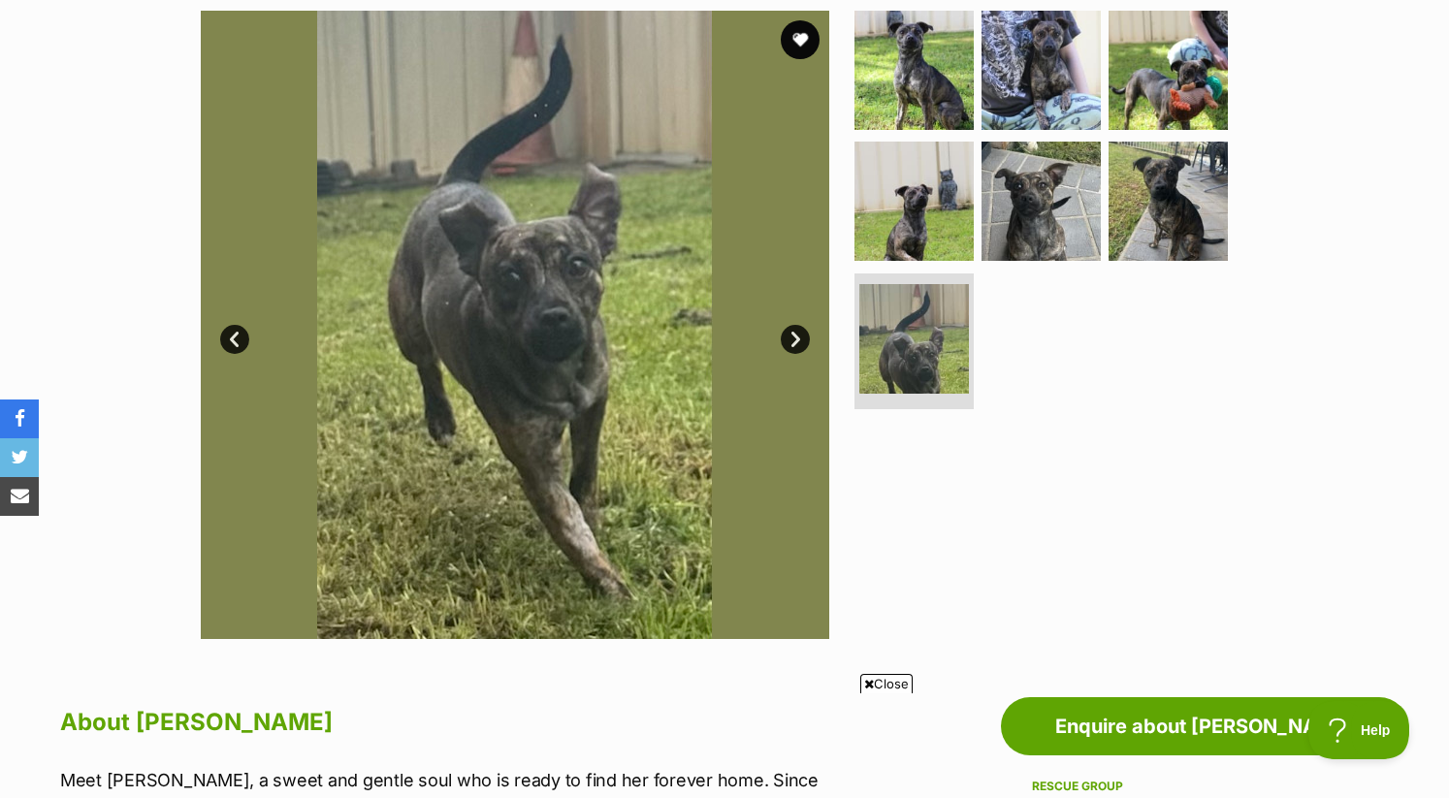
click at [792, 335] on link "Next" at bounding box center [795, 339] width 29 height 29
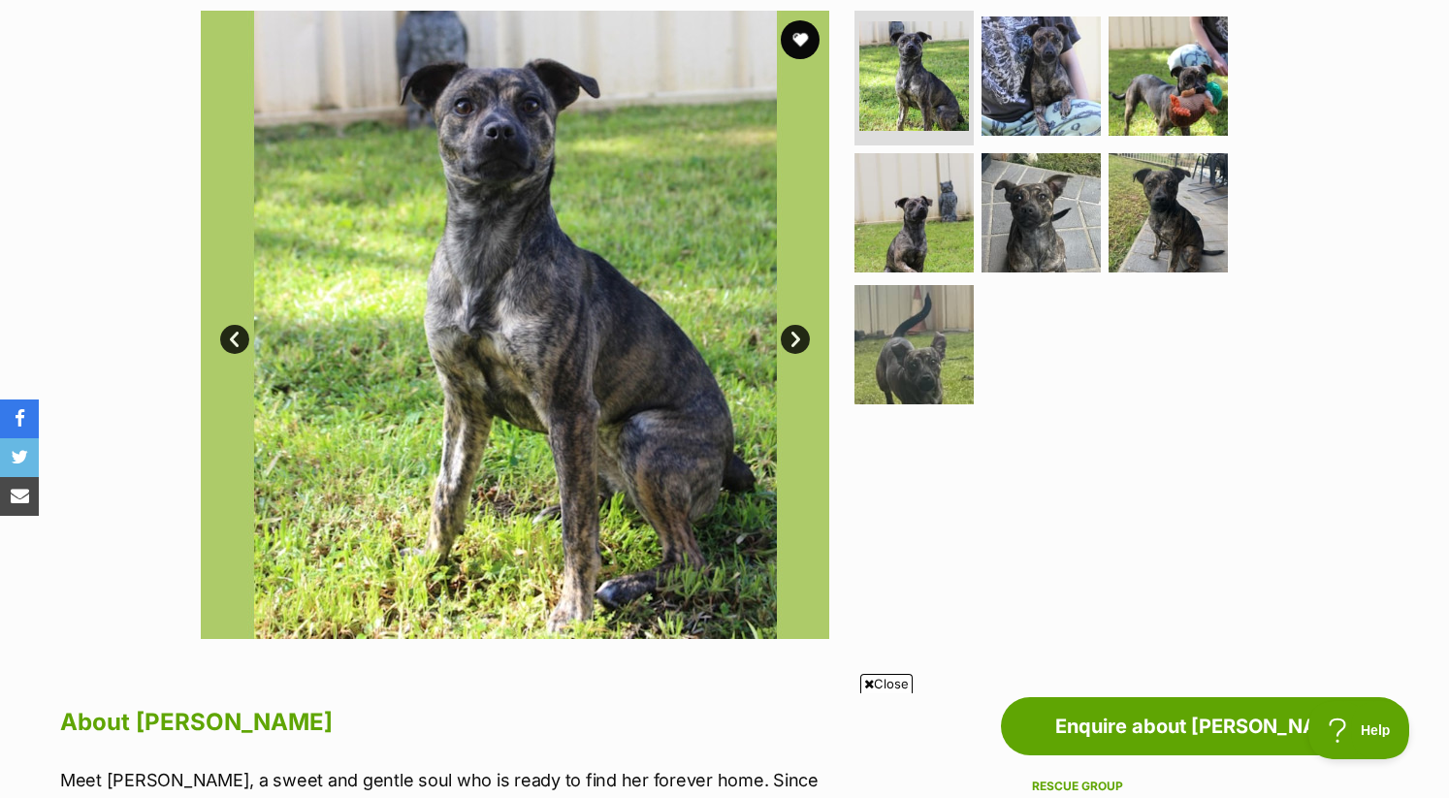
click at [792, 335] on link "Next" at bounding box center [795, 339] width 29 height 29
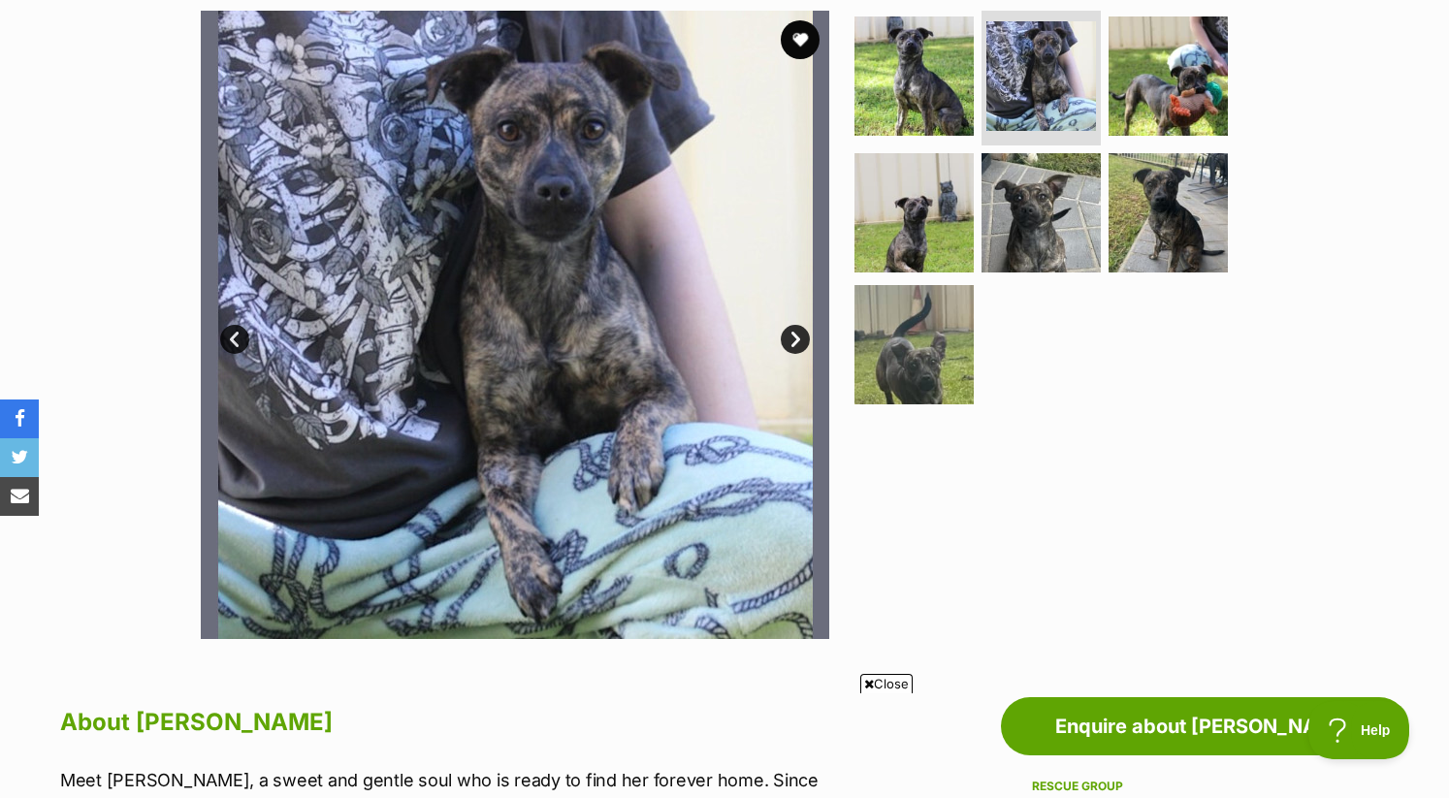
click at [792, 335] on link "Next" at bounding box center [795, 339] width 29 height 29
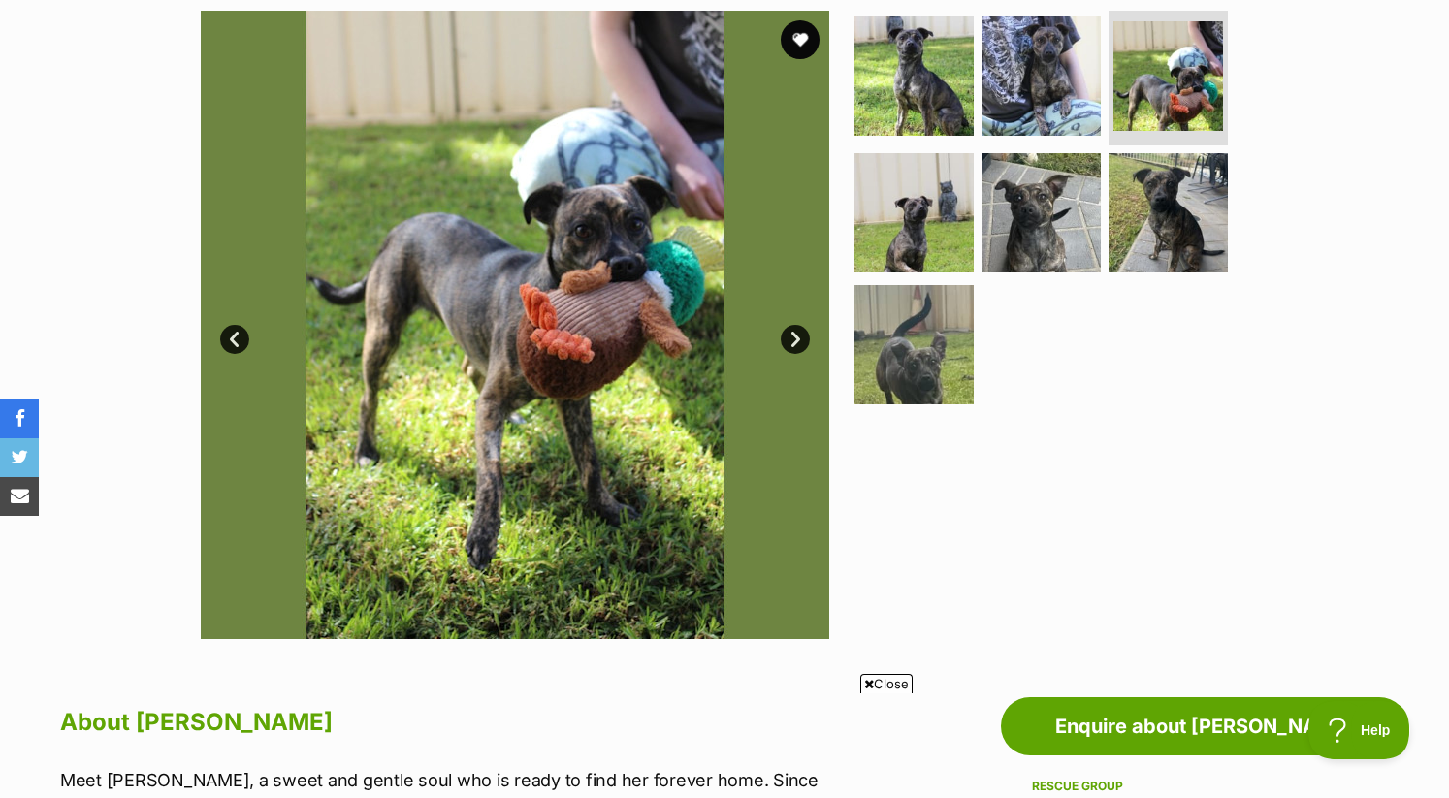
click at [792, 335] on link "Next" at bounding box center [795, 339] width 29 height 29
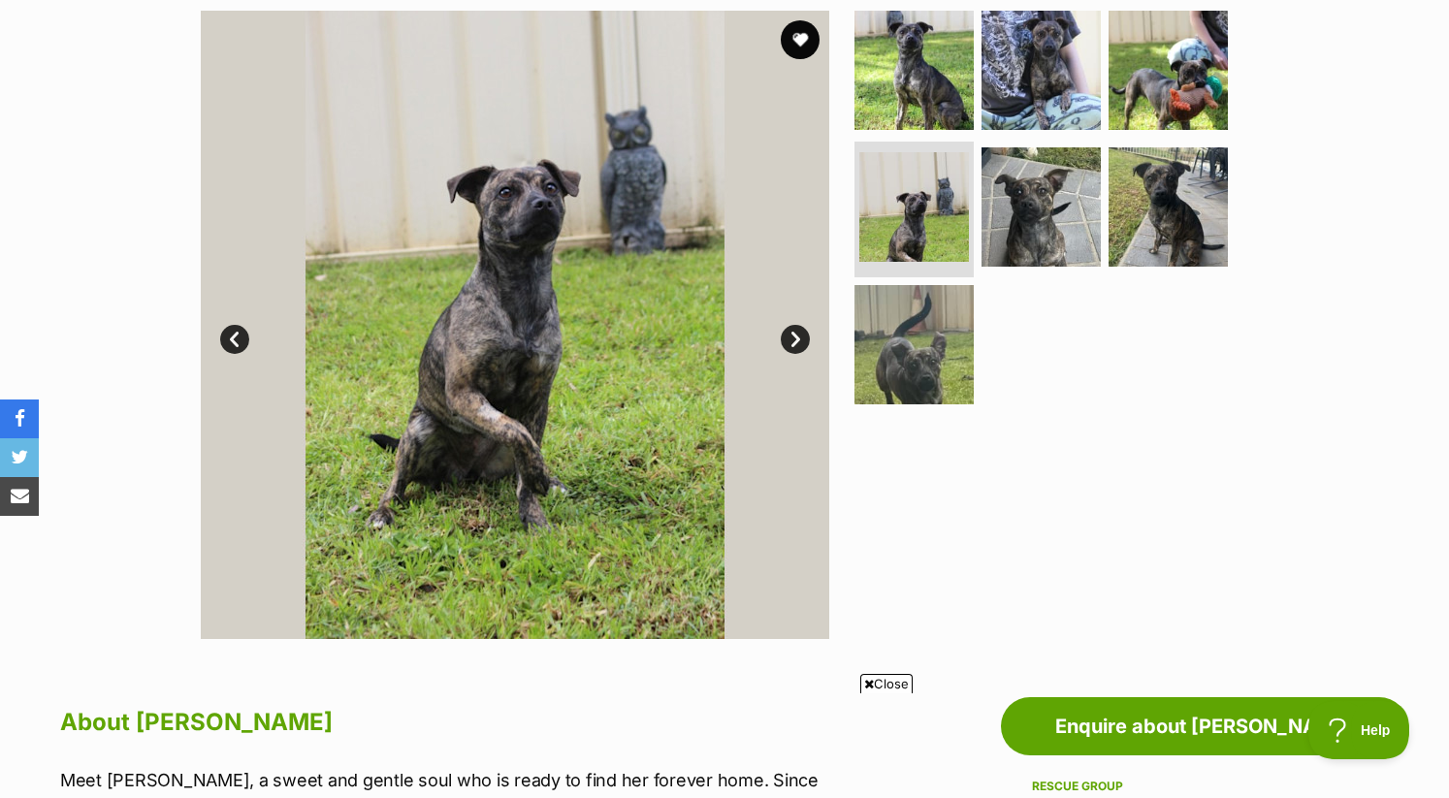
click at [792, 335] on link "Next" at bounding box center [795, 339] width 29 height 29
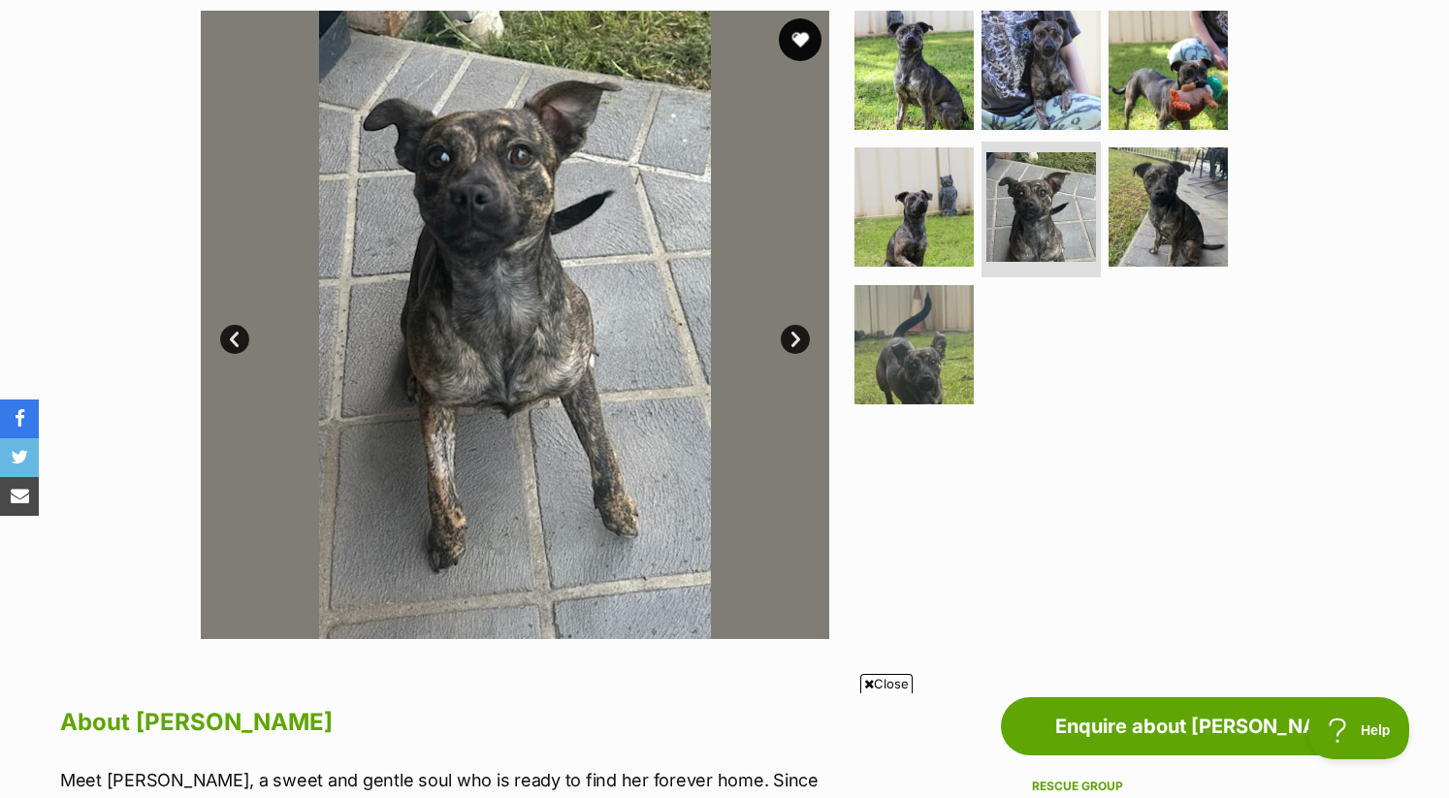
click at [798, 47] on button "favourite" at bounding box center [800, 39] width 43 height 43
